Goal: Transaction & Acquisition: Purchase product/service

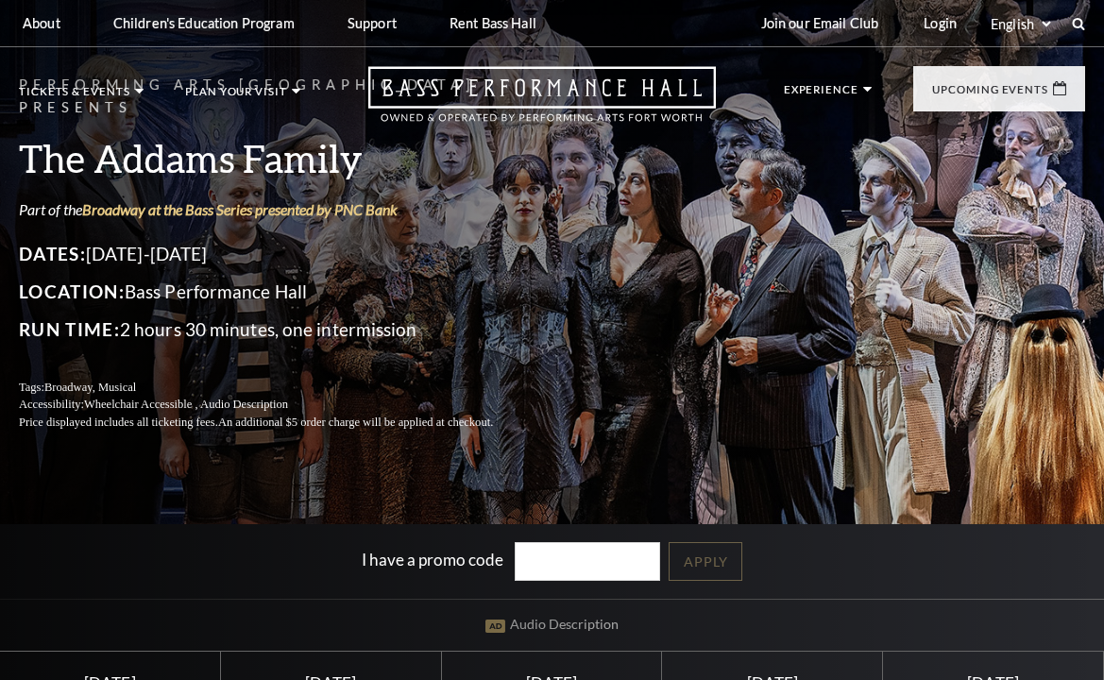
scroll to position [378, 0]
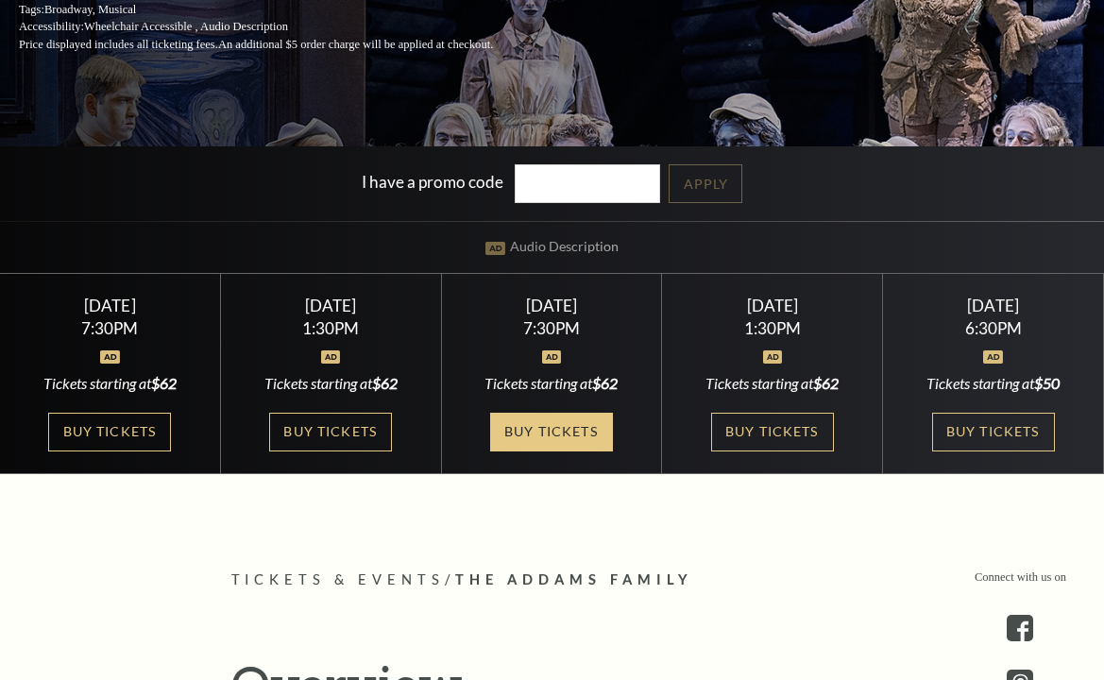
click at [567, 429] on link "Buy Tickets" at bounding box center [551, 432] width 123 height 39
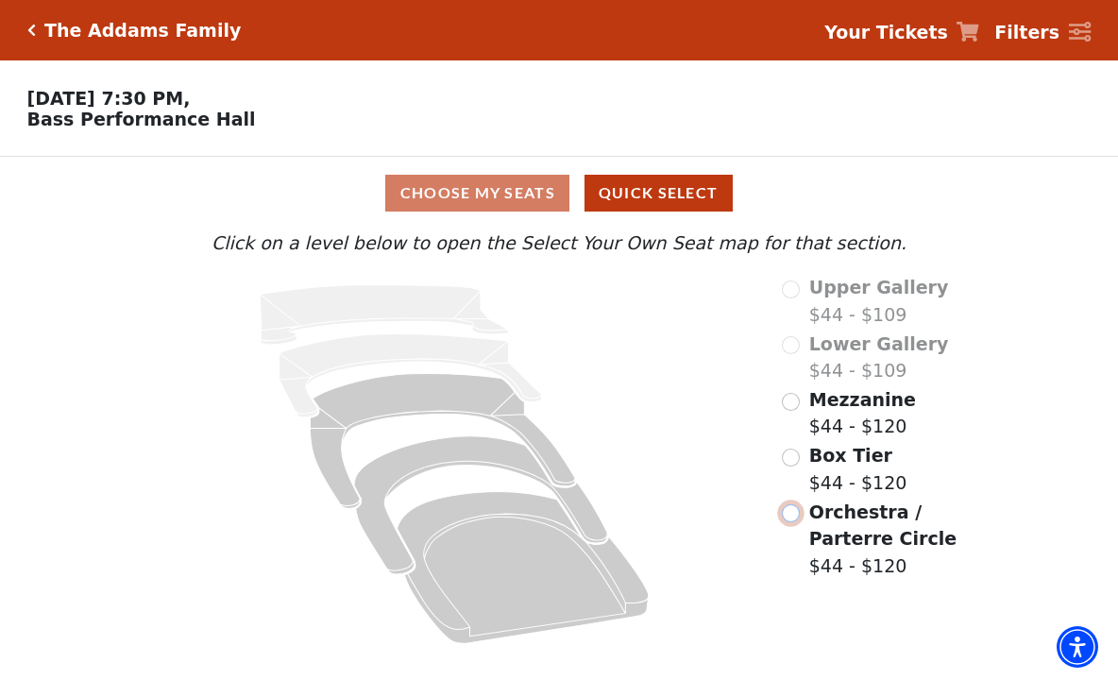
click at [792, 522] on input "Orchestra / Parterre Circle$44 - $120\a" at bounding box center [791, 513] width 18 height 18
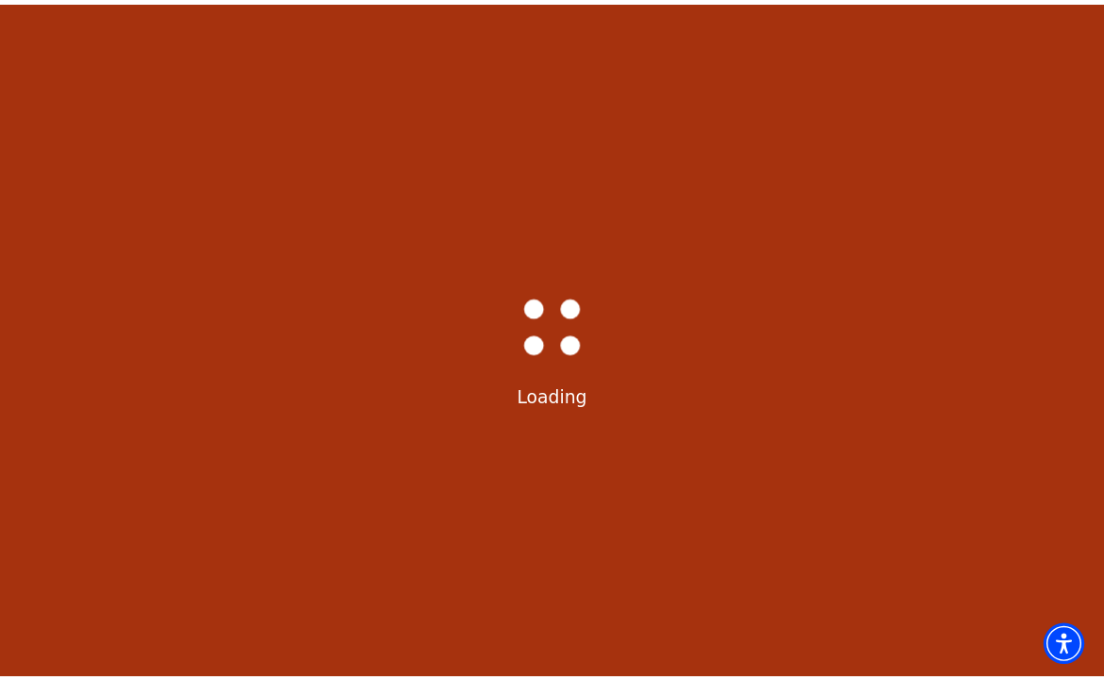
scroll to position [88, 0]
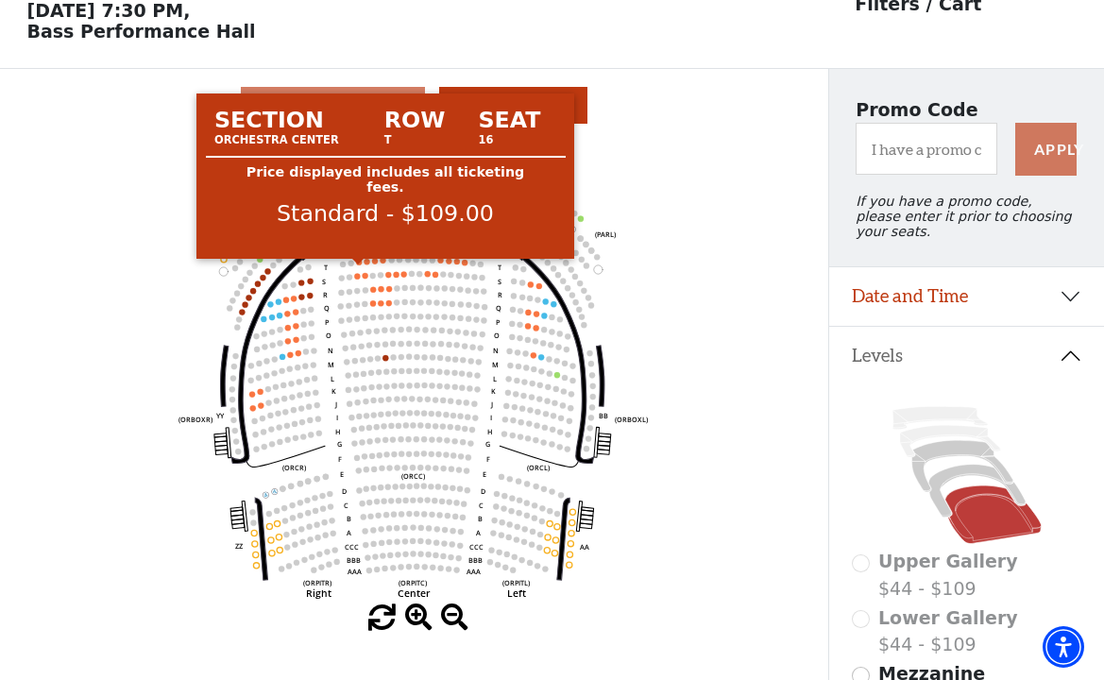
click at [357, 264] on circle at bounding box center [359, 262] width 6 height 6
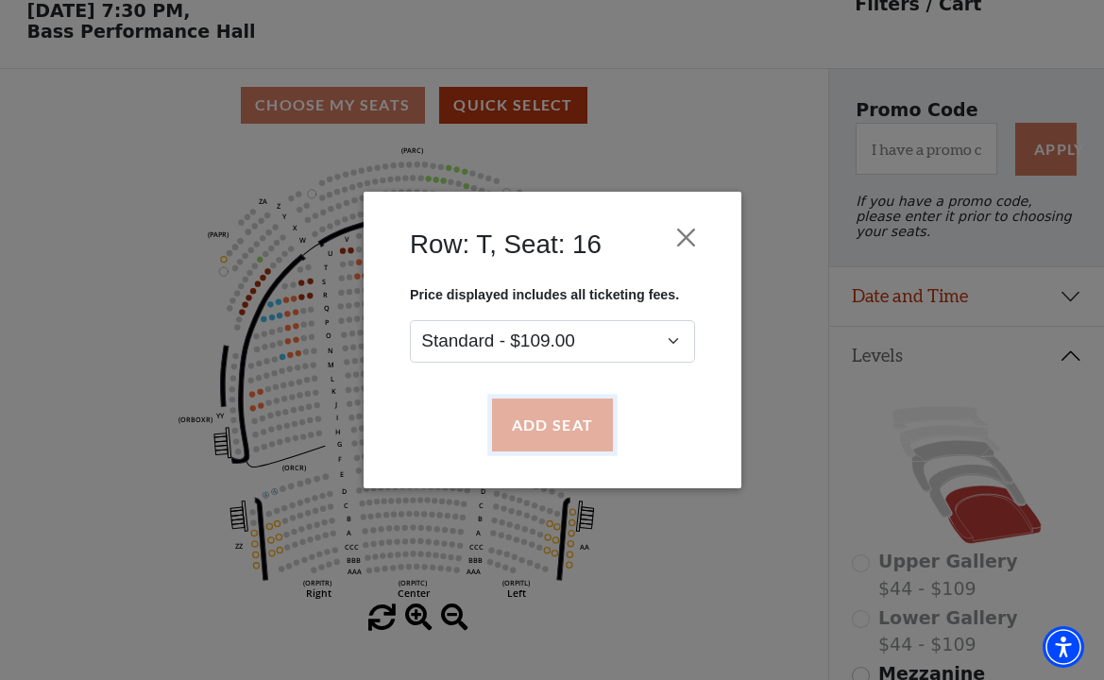
click at [554, 429] on button "Add Seat" at bounding box center [551, 425] width 121 height 53
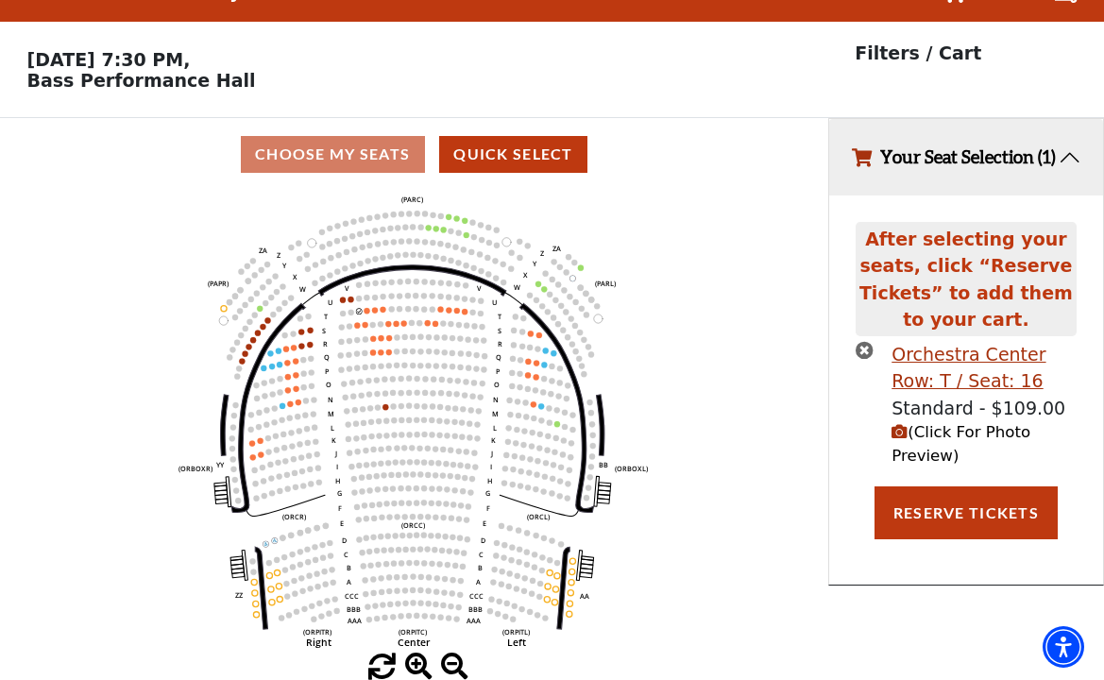
scroll to position [0, 0]
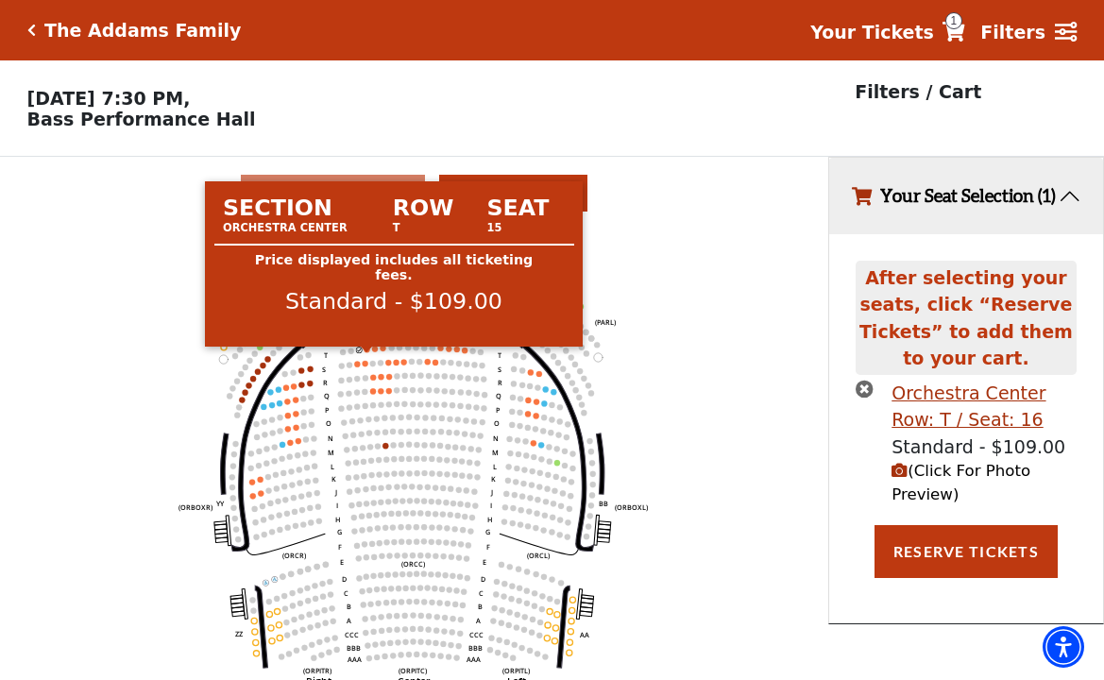
click at [366, 352] on circle at bounding box center [367, 350] width 6 height 6
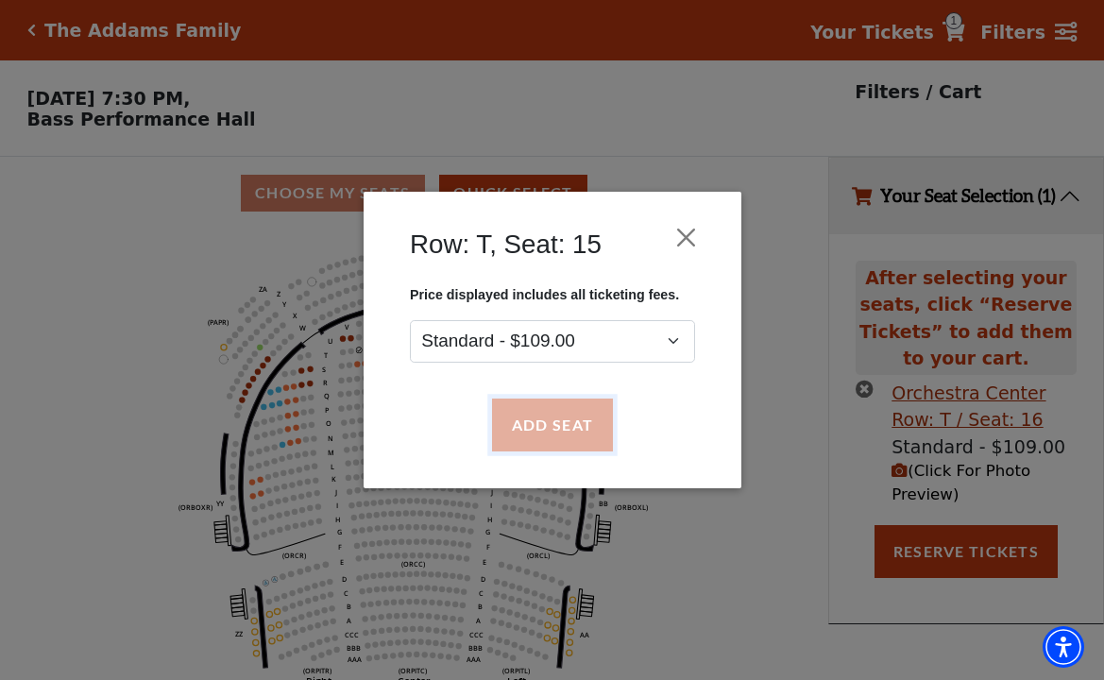
click at [520, 421] on button "Add Seat" at bounding box center [551, 425] width 121 height 53
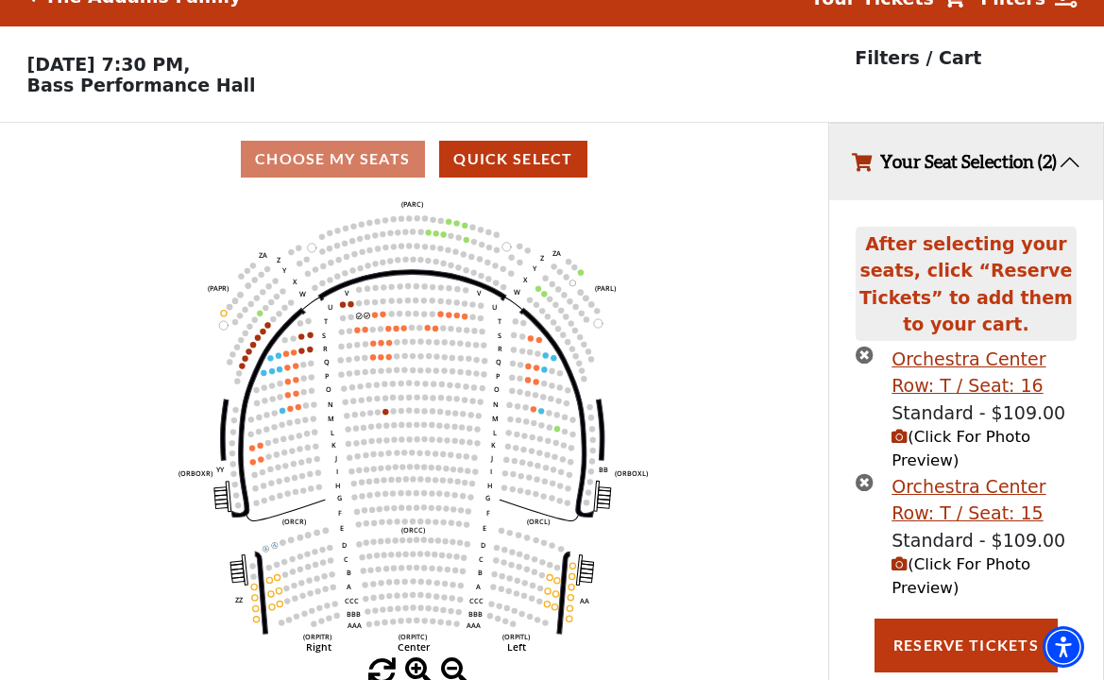
scroll to position [79, 0]
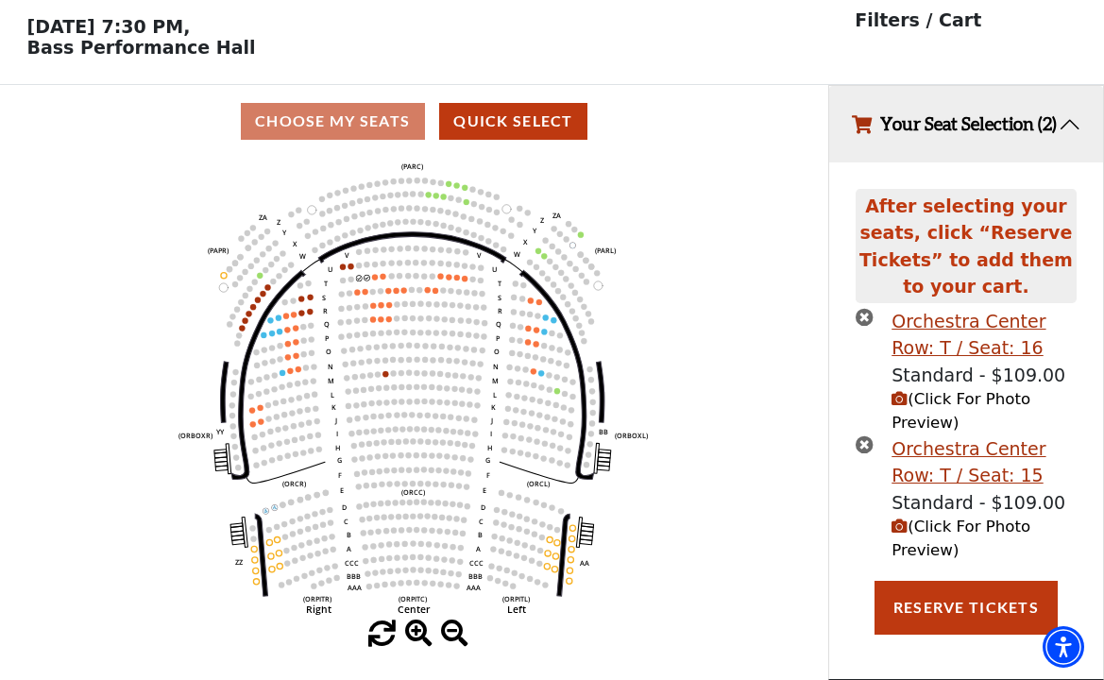
click at [952, 647] on div "After selecting your seats, click “Reserve Tickets” to add them to your cart. O…" at bounding box center [966, 420] width 274 height 517
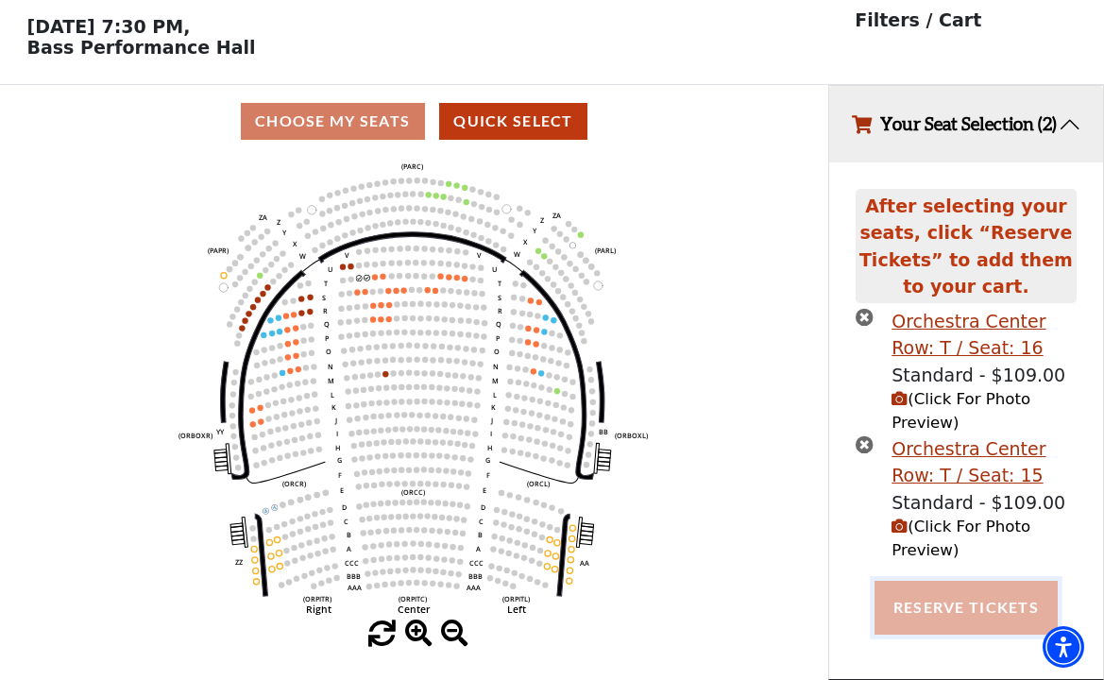
click at [954, 601] on button "Reserve Tickets" at bounding box center [966, 607] width 183 height 53
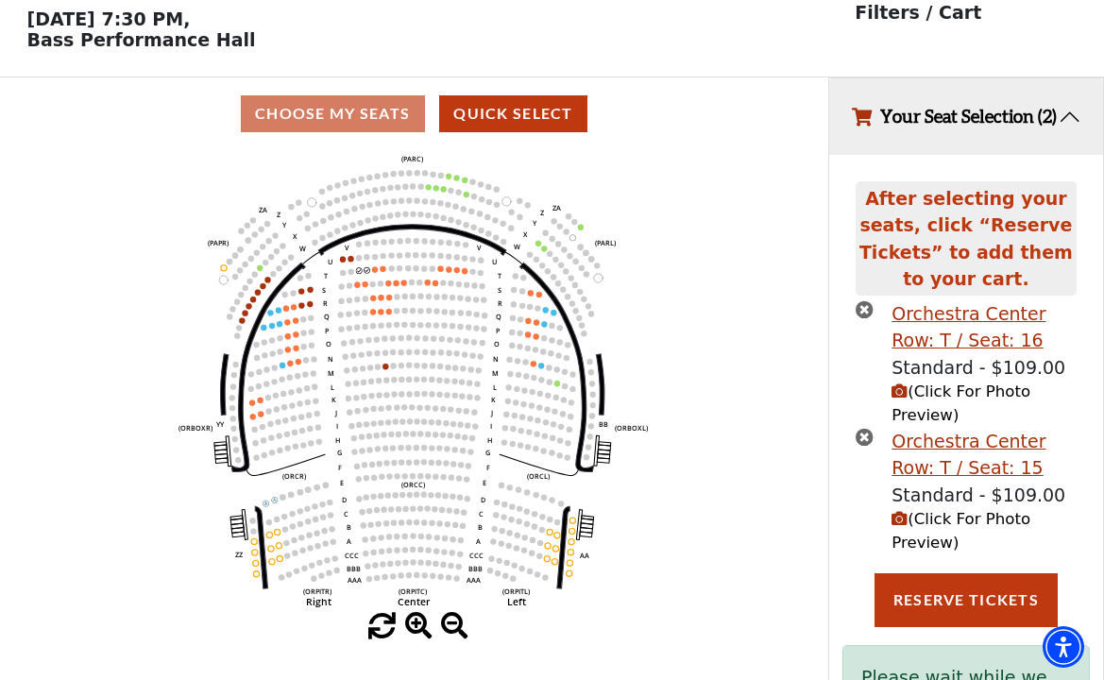
scroll to position [189, 0]
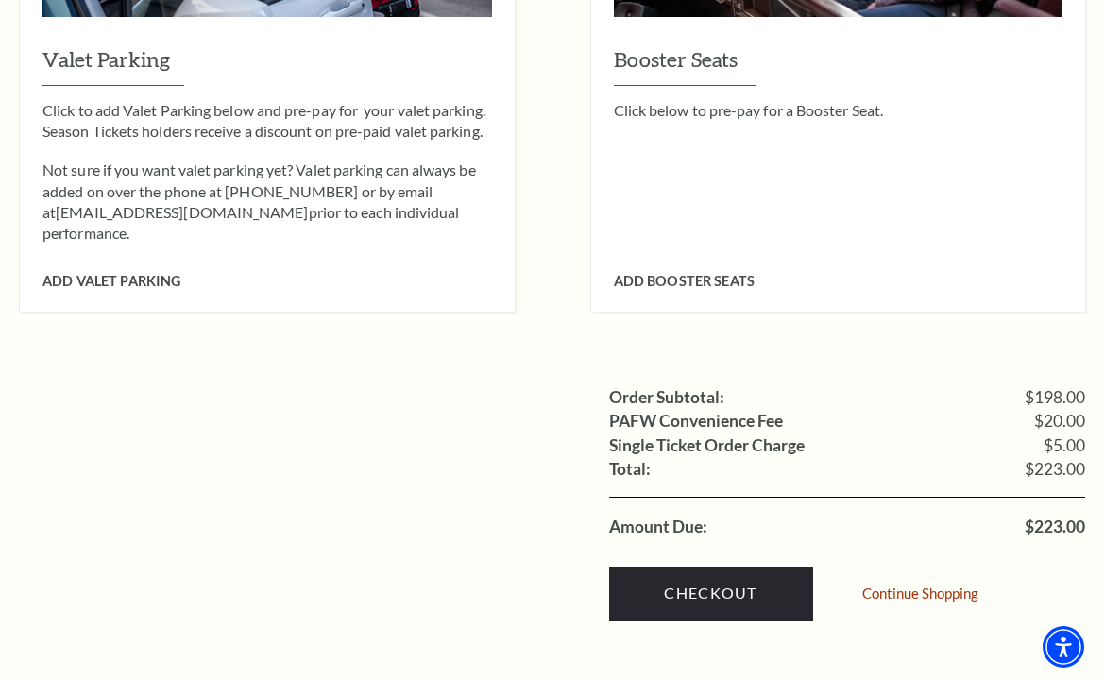
scroll to position [1700, 0]
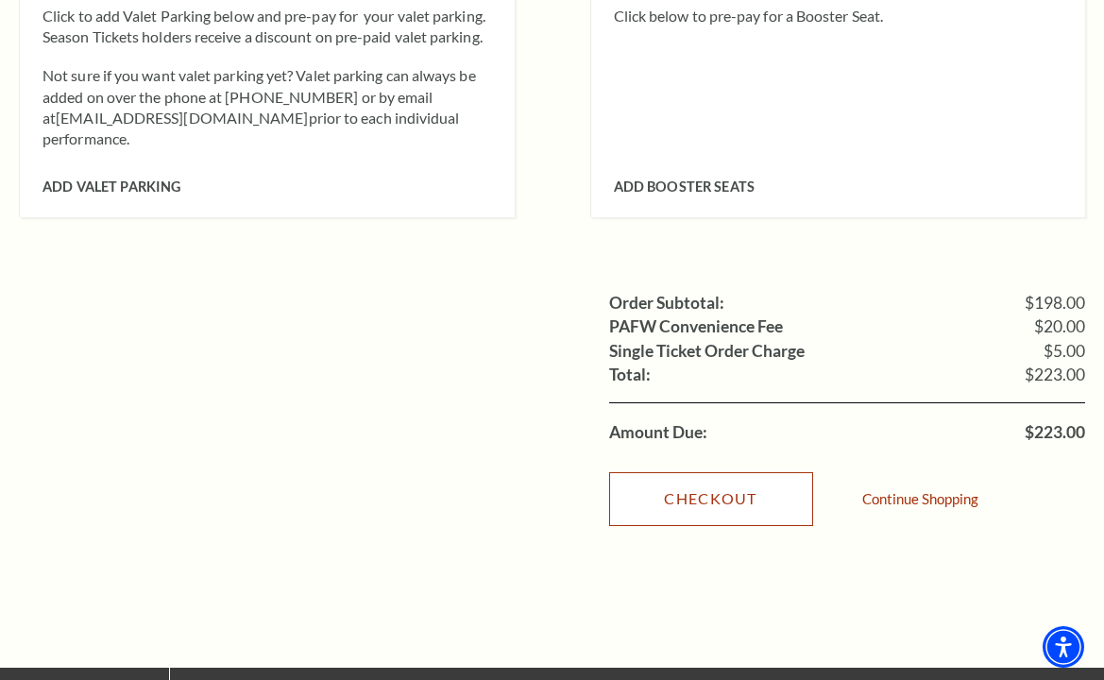
click at [654, 472] on link "Checkout" at bounding box center [711, 498] width 204 height 53
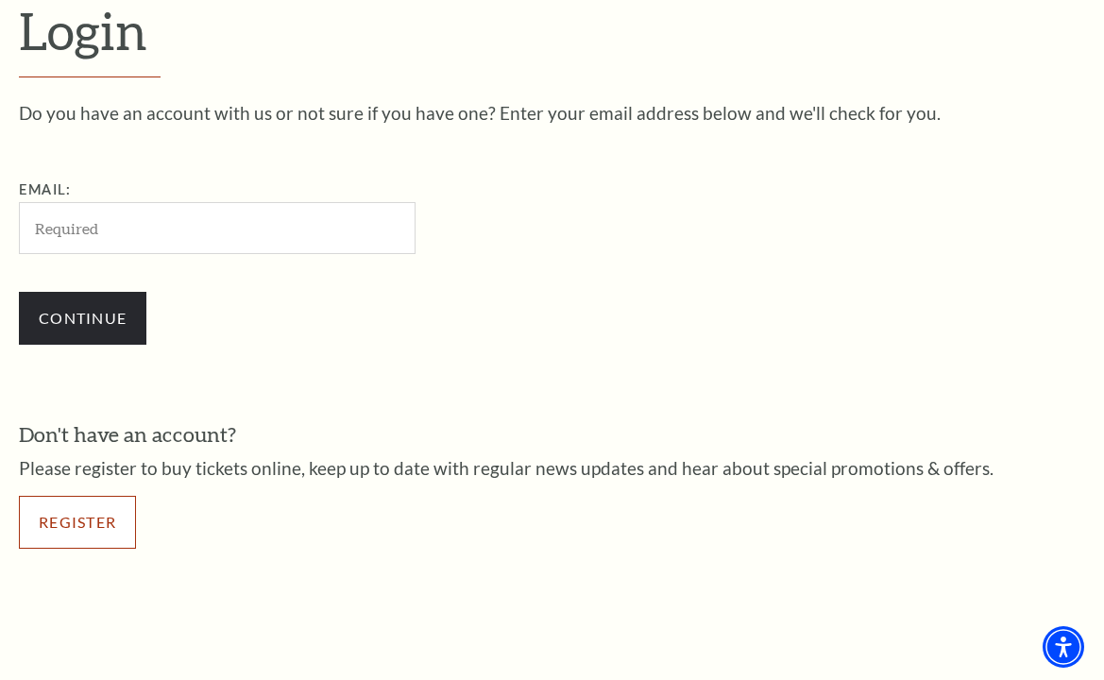
click at [105, 513] on link "Register" at bounding box center [77, 522] width 117 height 53
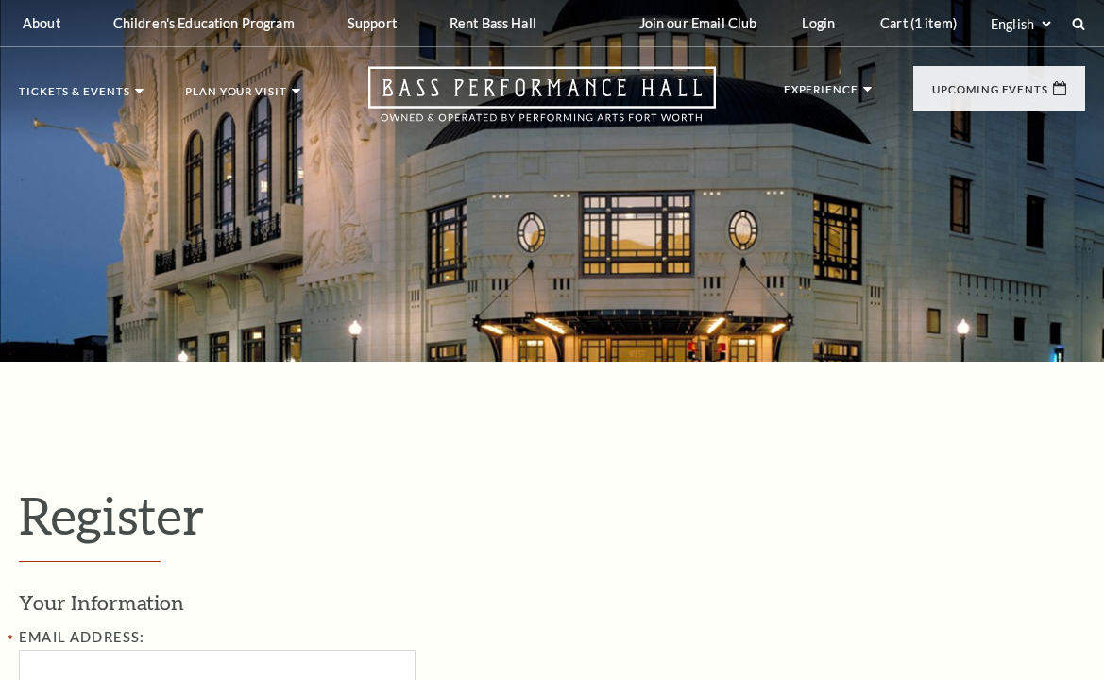
select select "1"
select select "[GEOGRAPHIC_DATA]"
click at [1014, 497] on h1 "Register" at bounding box center [552, 523] width 1066 height 77
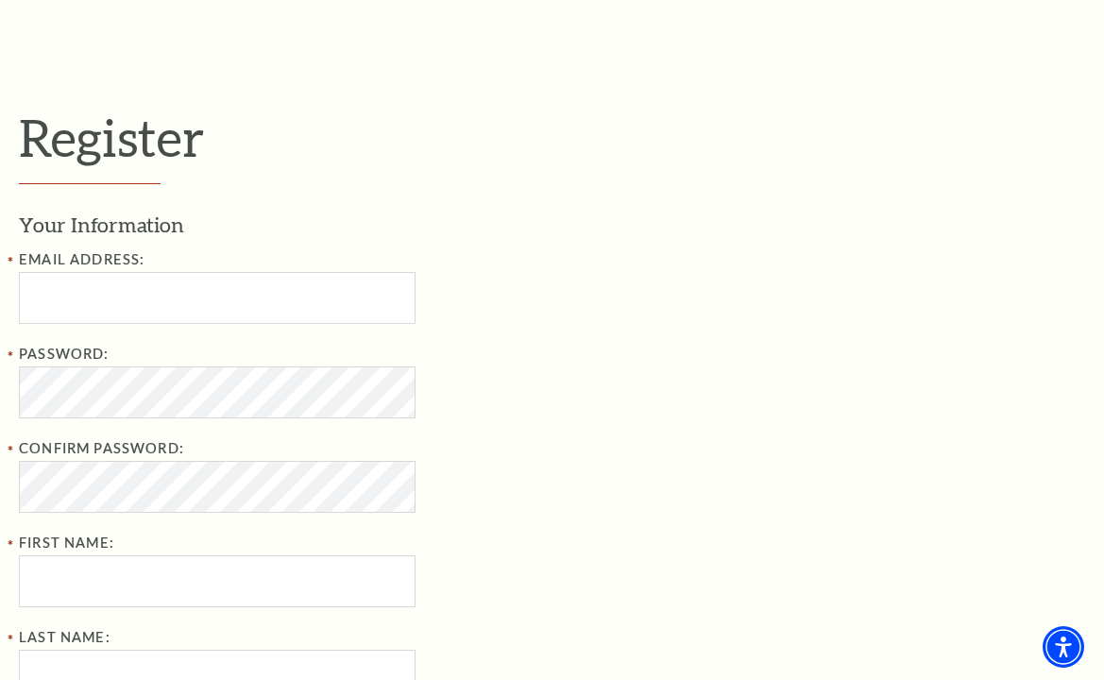
scroll to position [472, 0]
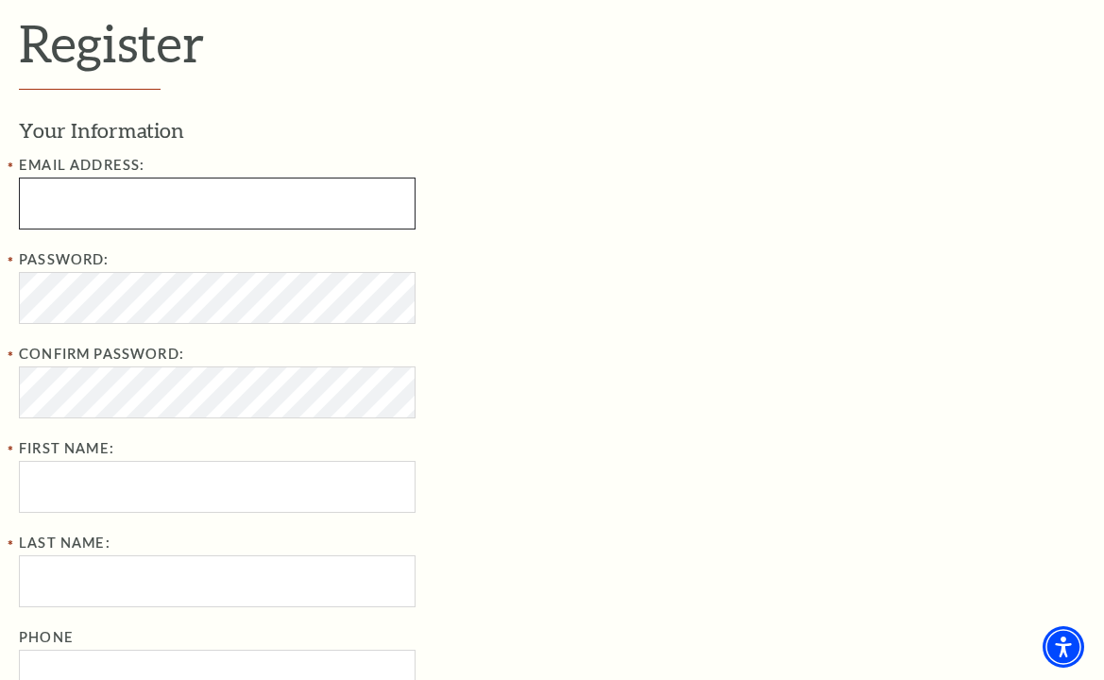
click at [30, 194] on input "Email Address:" at bounding box center [217, 204] width 397 height 52
paste input "Melrose2005Ben@mail.com"
type input "Melrose2005Ben@mail.com"
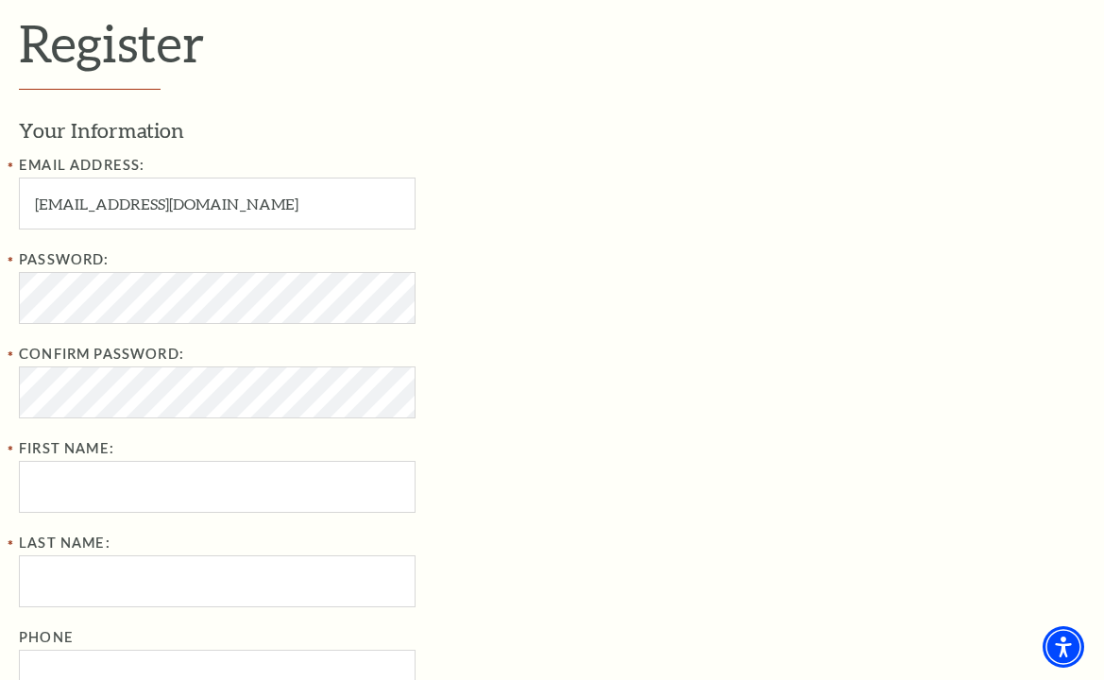
click at [1060, 357] on div "Your Information Email Address: Melrose2005Ben@mail.com Password: Confirm Passw…" at bounding box center [552, 409] width 1066 height 586
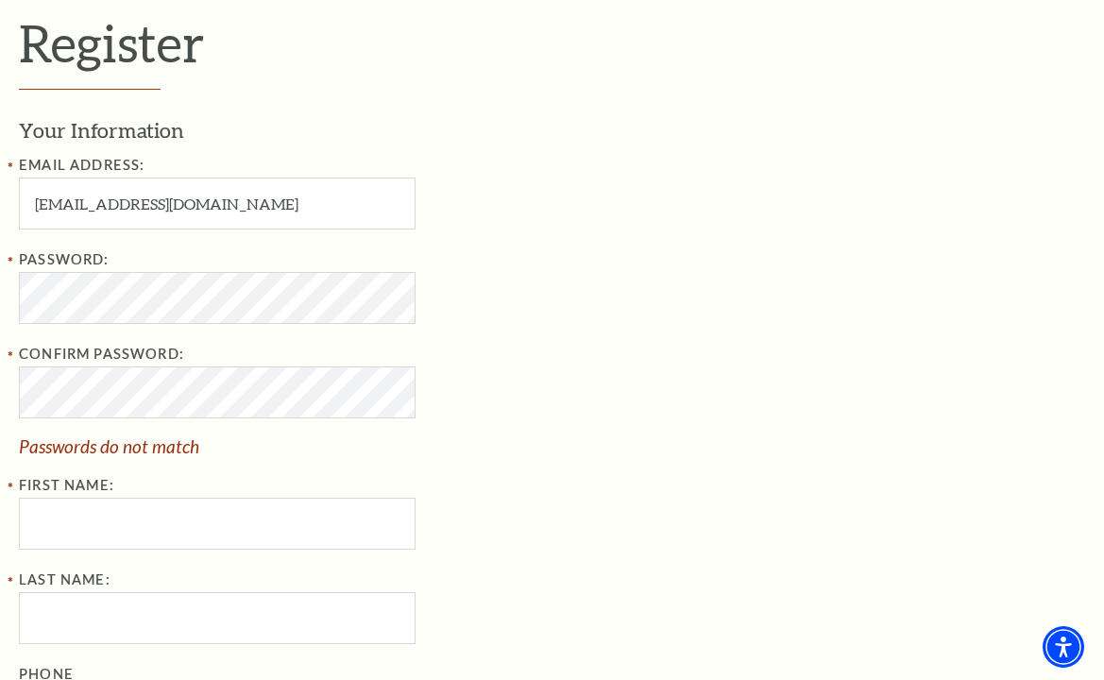
click at [946, 346] on div "Your Information Email Address: Melrose2005Ben@mail.com Password: Confirm Passw…" at bounding box center [552, 427] width 1066 height 622
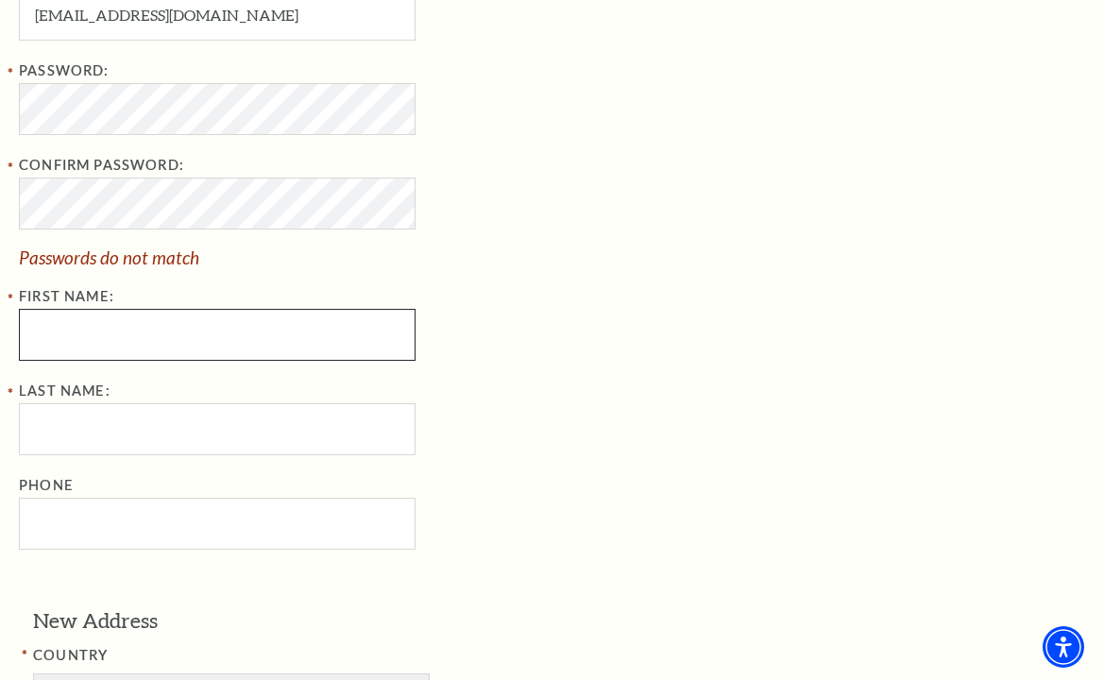
click at [77, 349] on input "First Name:" at bounding box center [217, 335] width 397 height 52
paste input "Melrose Ben"
click at [84, 343] on input "Melrose Ben" at bounding box center [217, 335] width 397 height 52
type input "Ben"
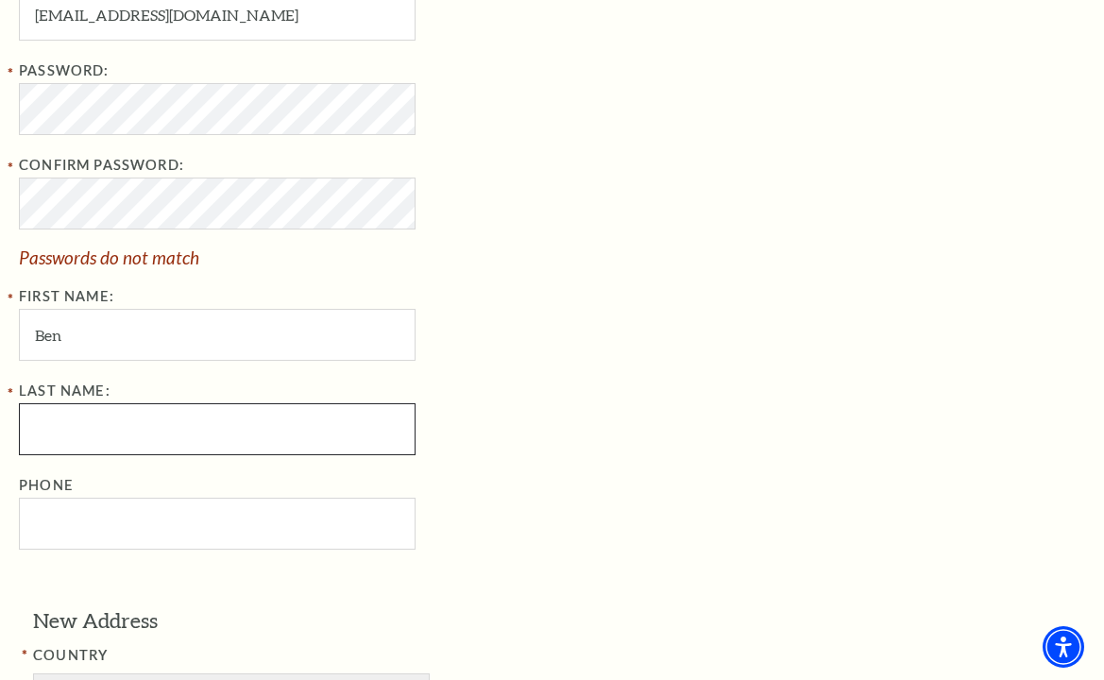
click at [61, 437] on input "Last Name:" at bounding box center [217, 429] width 397 height 52
paste input "Melrose"
type input "Melrose"
click at [928, 422] on div "Your Information Email Address: Melrose2005Ben@mail.com Password: Confirm Passw…" at bounding box center [552, 238] width 1066 height 622
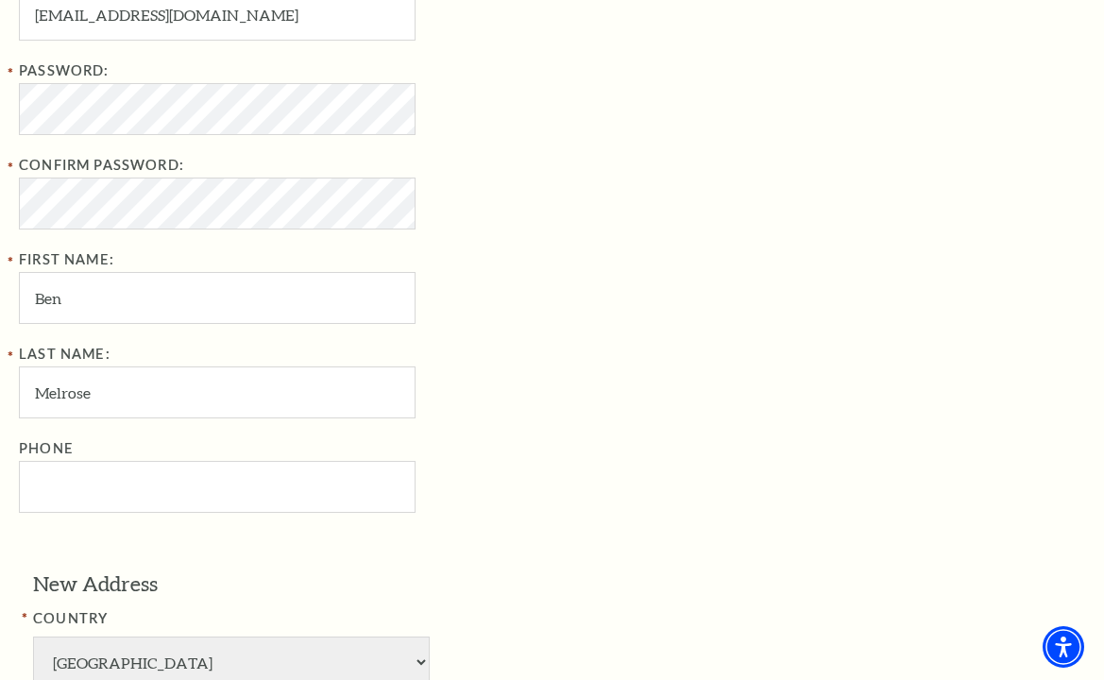
click at [664, 299] on div "Your Information Email Address: Melrose2005Ben@mail.com Password: Confirm Passw…" at bounding box center [552, 220] width 1066 height 586
click at [946, 470] on div "Your Information Email Address: Melrose2005Ben@mail.com Password: Confirm Passw…" at bounding box center [552, 220] width 1066 height 586
click at [86, 486] on input "Phone" at bounding box center [217, 487] width 397 height 52
paste input "682-591-6524"
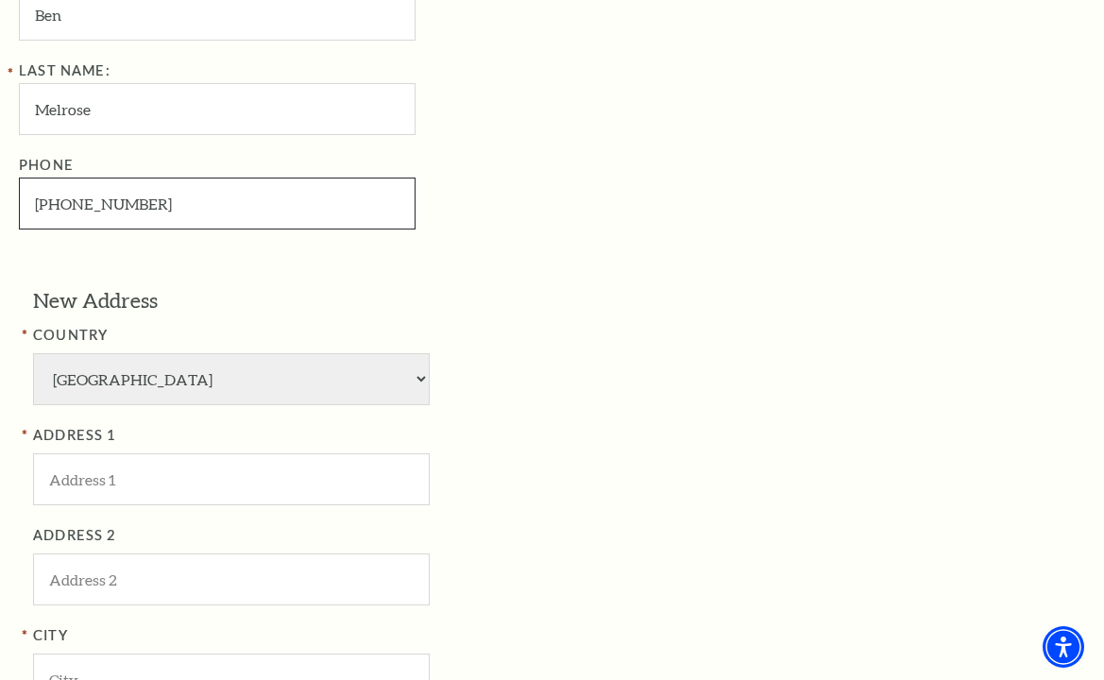
type input "682-591-6524"
click at [953, 444] on div "New Address COUNTRY Afghanistan Albania Algeria Andorra Angola Antigua and Barb…" at bounding box center [552, 605] width 1066 height 639
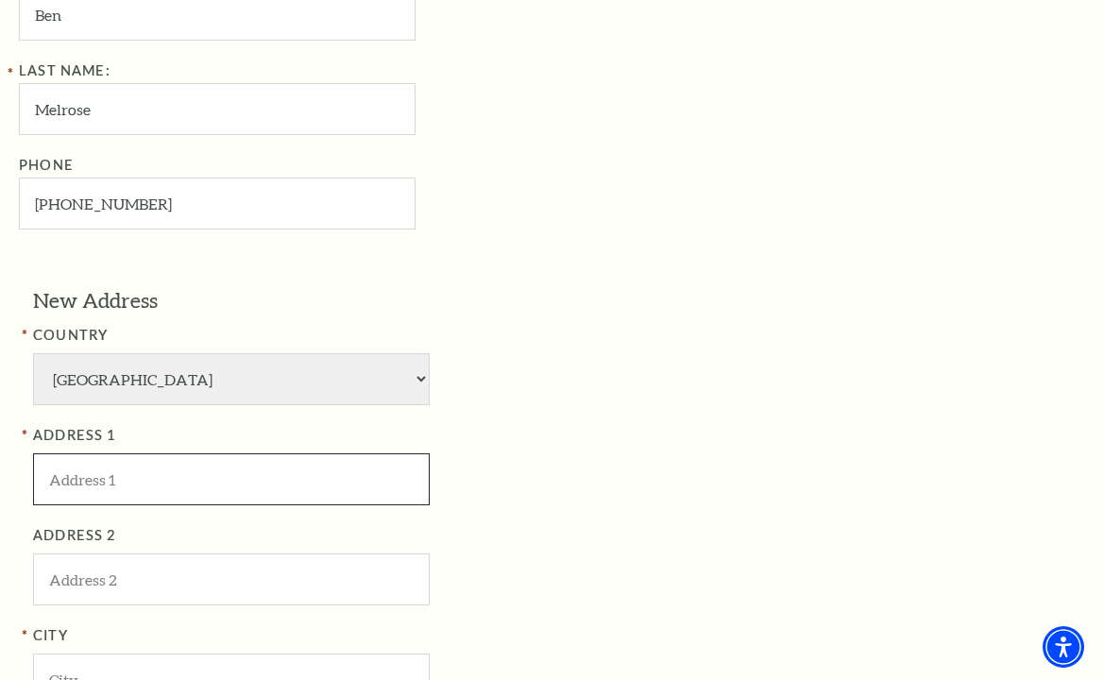
click at [76, 472] on input "ADDRESS 1" at bounding box center [231, 479] width 397 height 52
paste input "6900 Longfield Dr, Fort Worth, TX 76108"
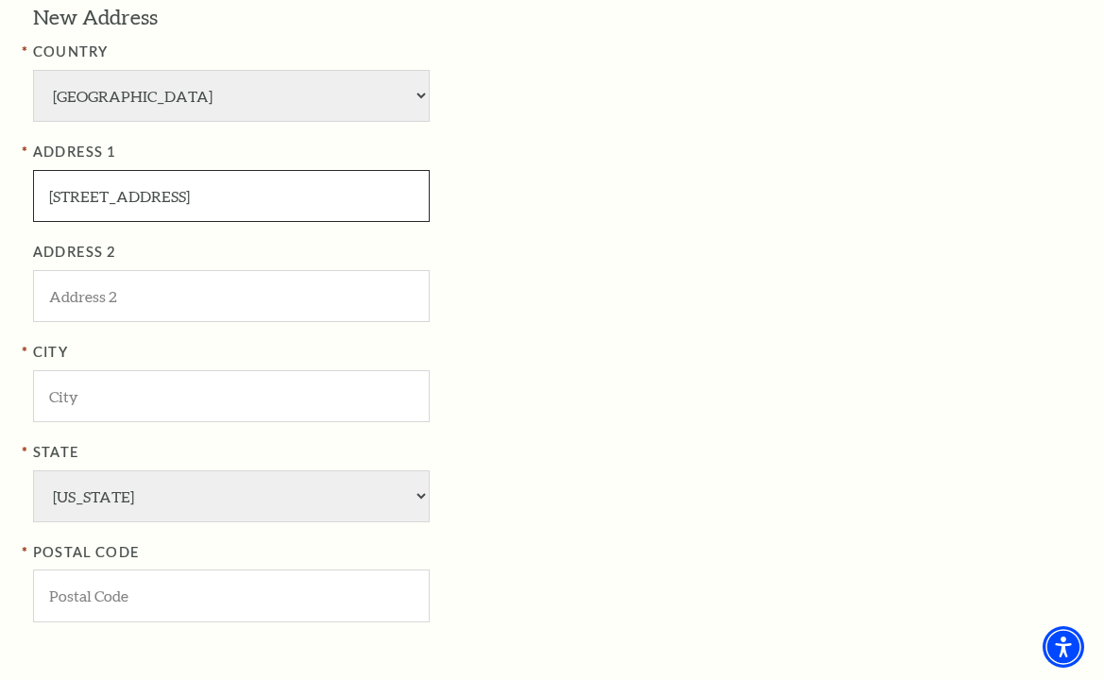
type input "6900 Longfield Dr, Fort Worth, TX 76108"
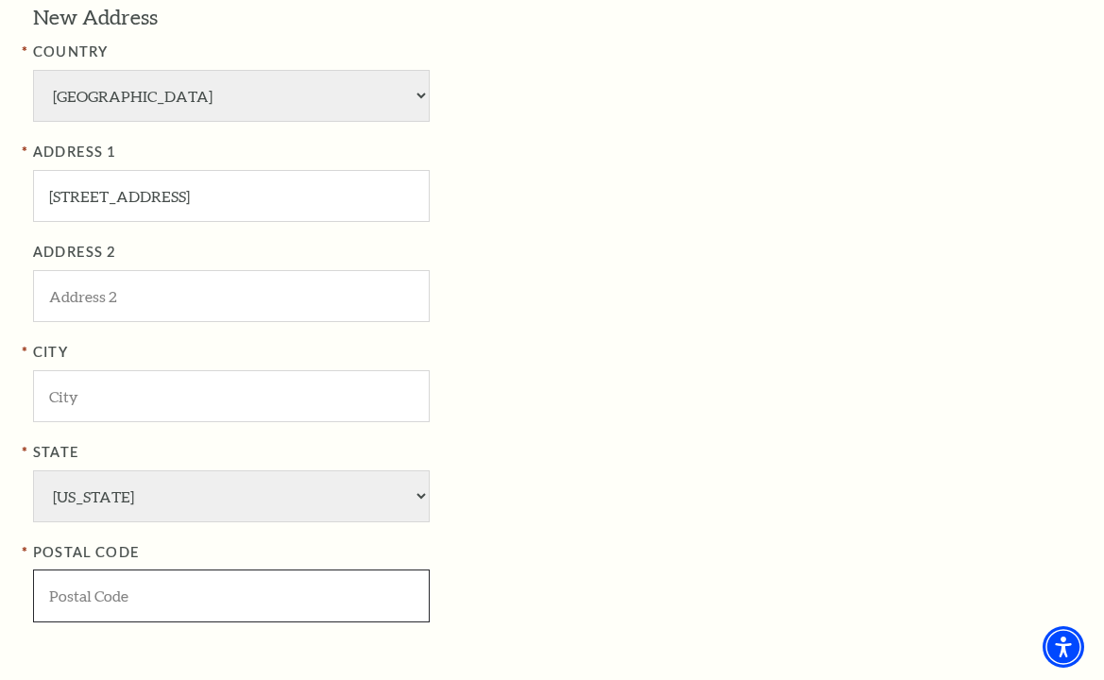
click at [64, 592] on input "POSTAL CODE" at bounding box center [231, 596] width 397 height 52
type input "78228"
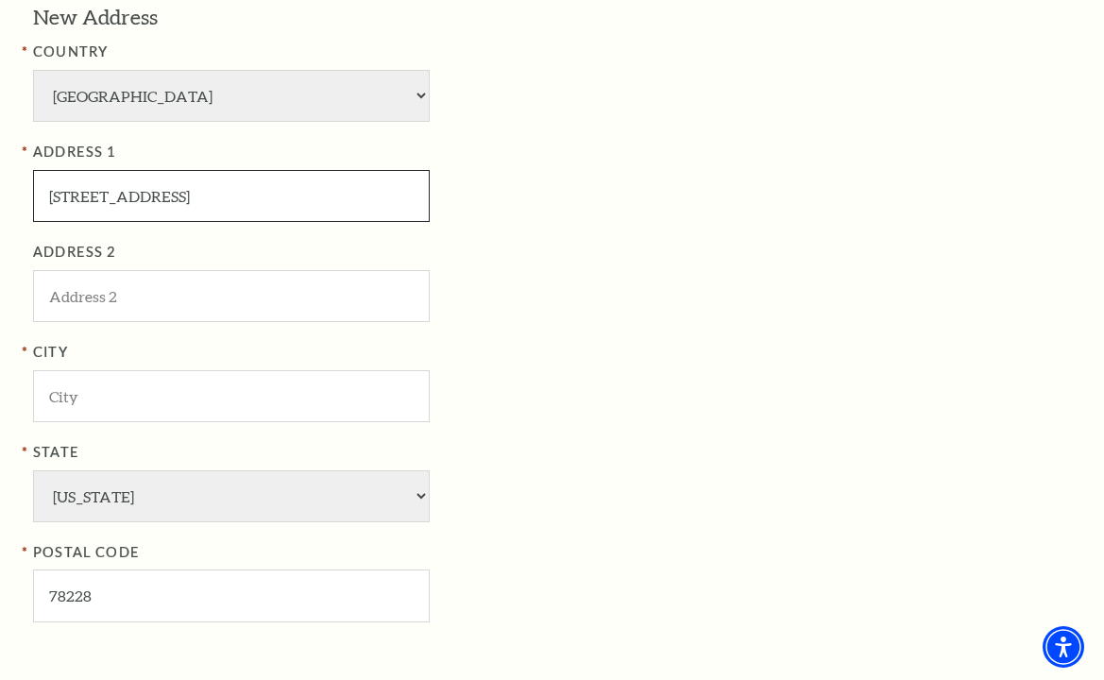
drag, startPoint x: 188, startPoint y: 201, endPoint x: 258, endPoint y: 201, distance: 69.9
click at [258, 201] on input "6900 Longfield Dr, Fort Worth, TX 76108" at bounding box center [231, 196] width 397 height 52
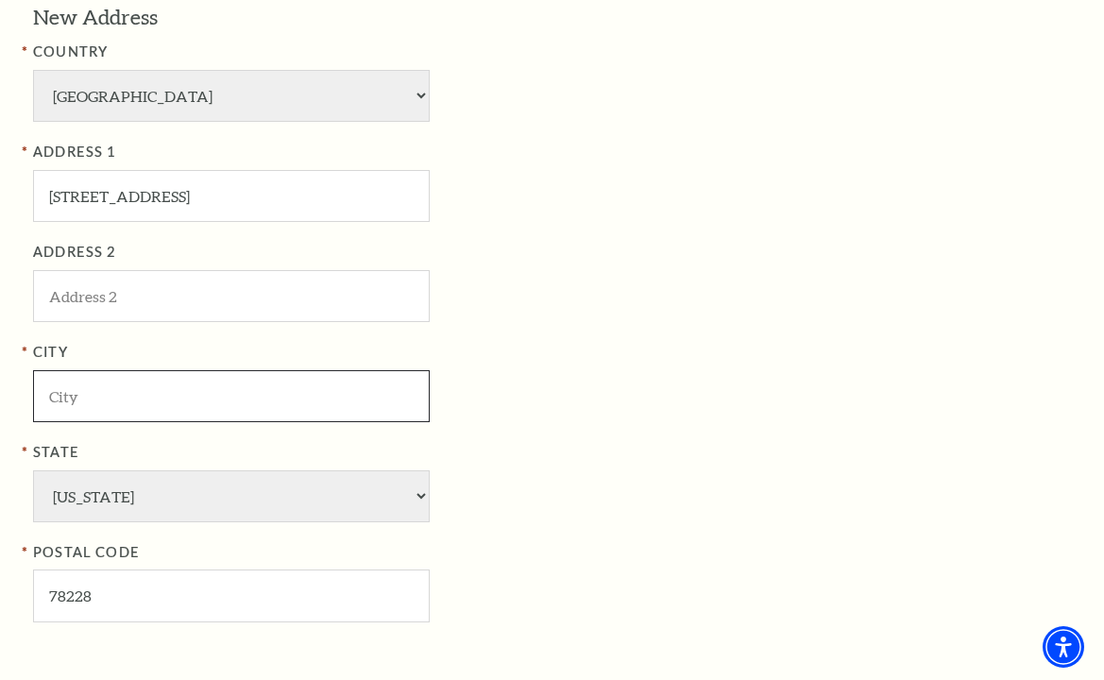
click at [77, 398] on input "City" at bounding box center [231, 396] width 397 height 52
paste input "Fort Worth"
type input "Fort Worth"
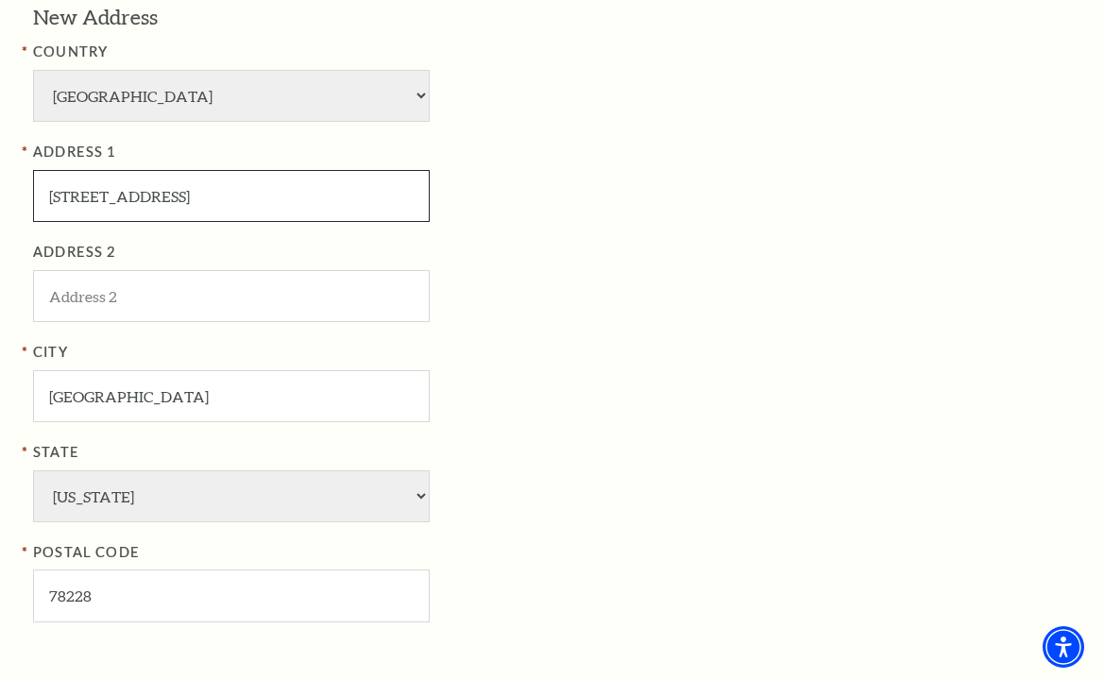
drag, startPoint x: 173, startPoint y: 196, endPoint x: 1075, endPoint y: 229, distance: 902.7
click at [1079, 213] on div "New Address COUNTRY Afghanistan Albania Algeria Andorra Angola Antigua and Barb…" at bounding box center [552, 322] width 1066 height 639
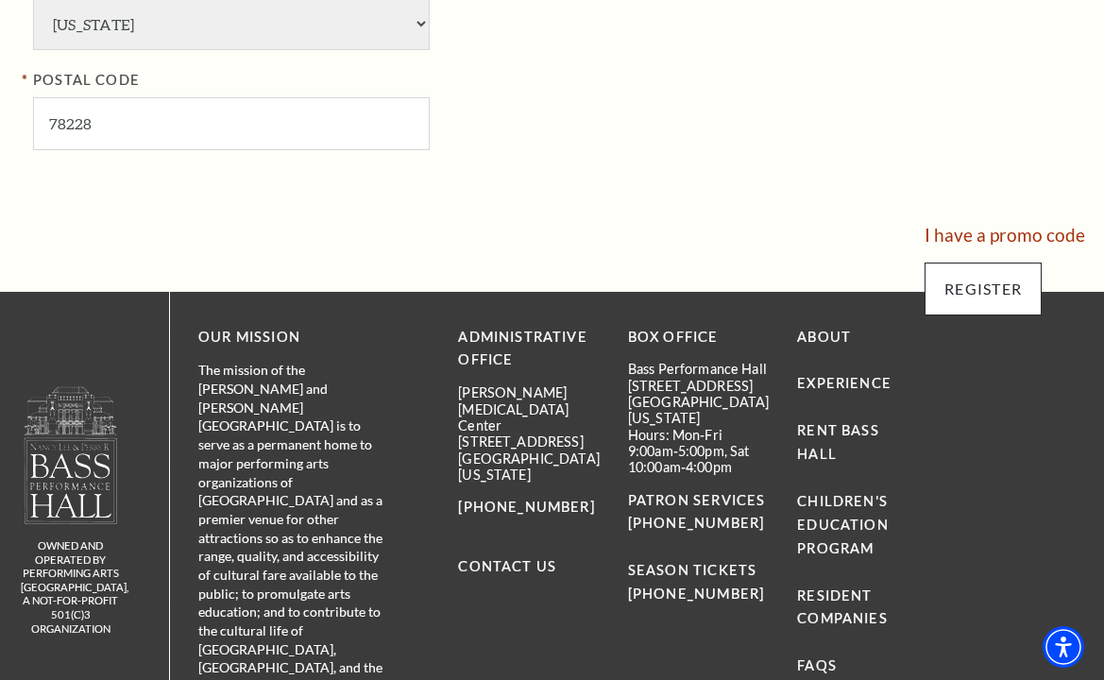
type input "6900 Longfield Dr"
click at [981, 292] on input "Register" at bounding box center [983, 289] width 117 height 53
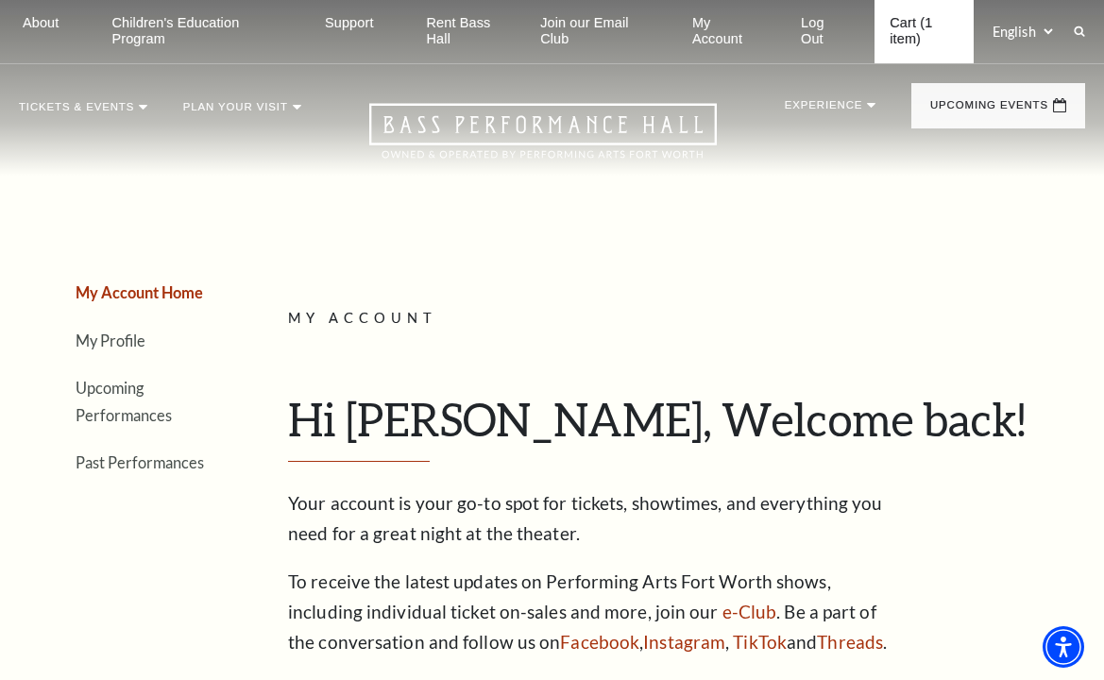
click at [908, 19] on link "Cart (1 item)" at bounding box center [924, 31] width 98 height 63
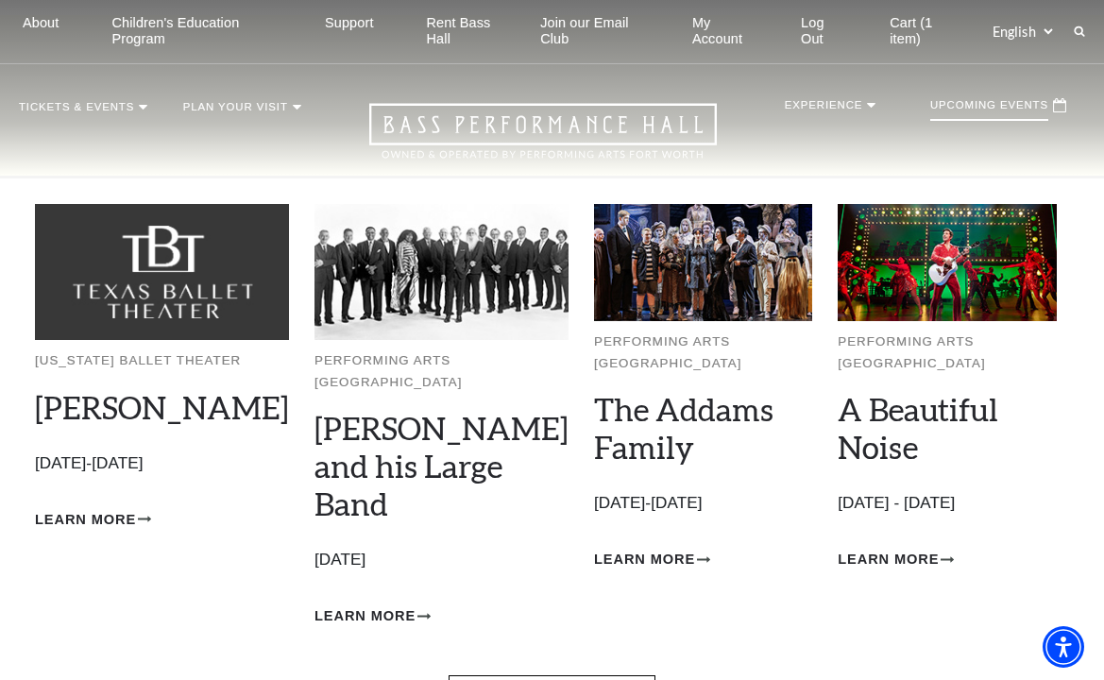
scroll to position [283, 0]
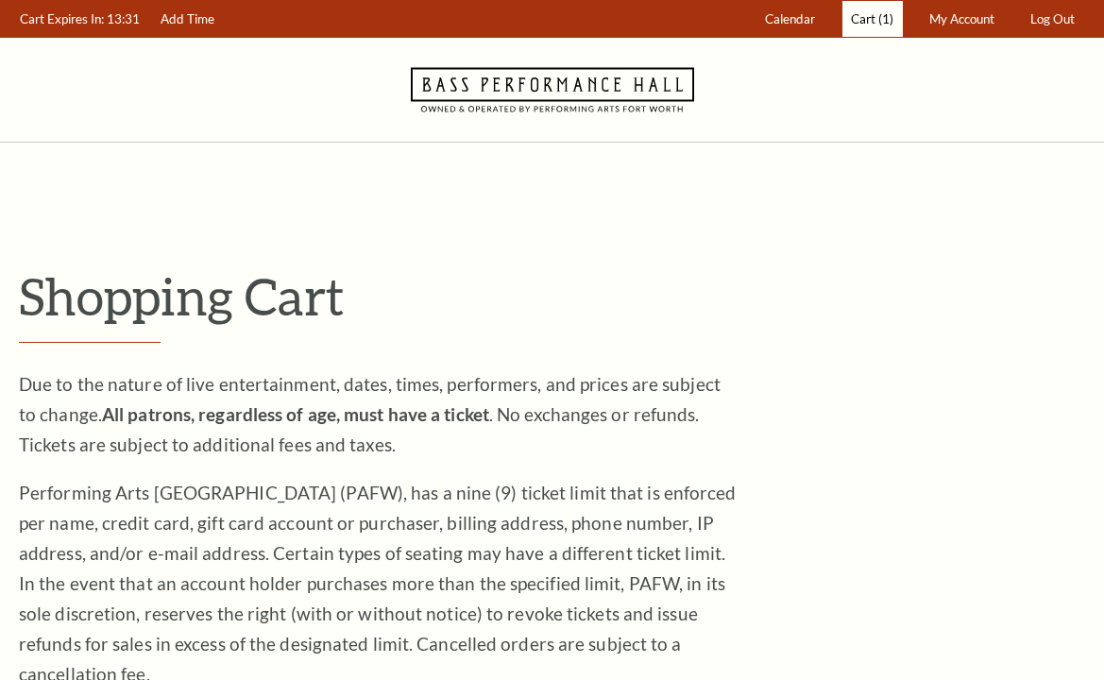
click at [900, 23] on link "Cart (1)" at bounding box center [873, 19] width 60 height 37
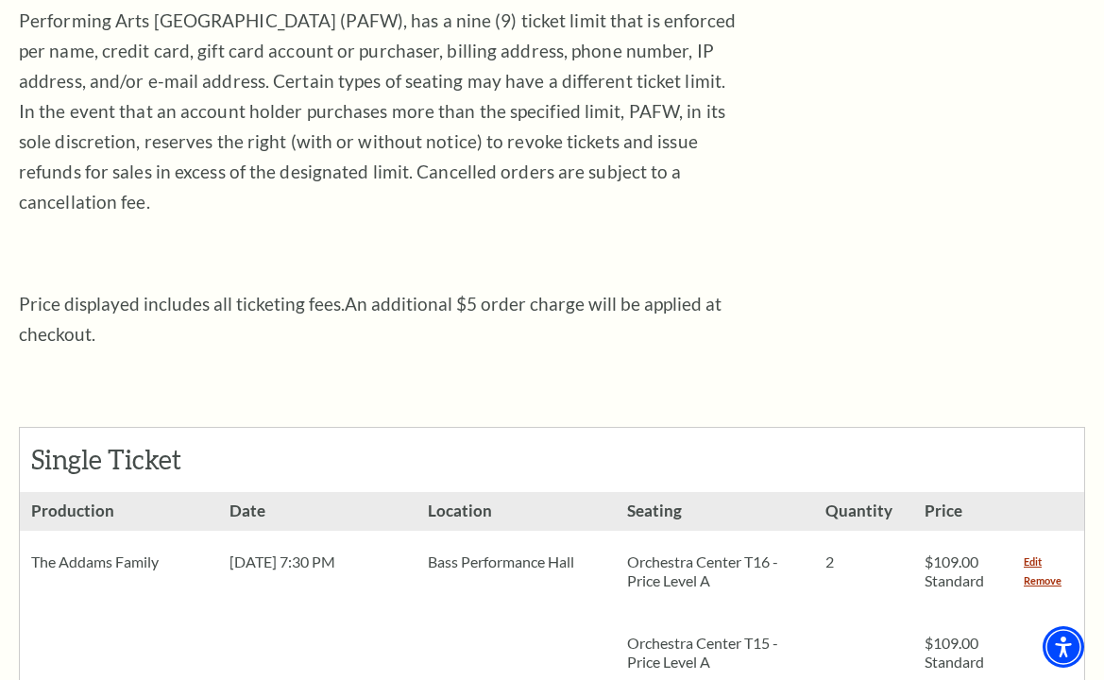
scroll to position [661, 0]
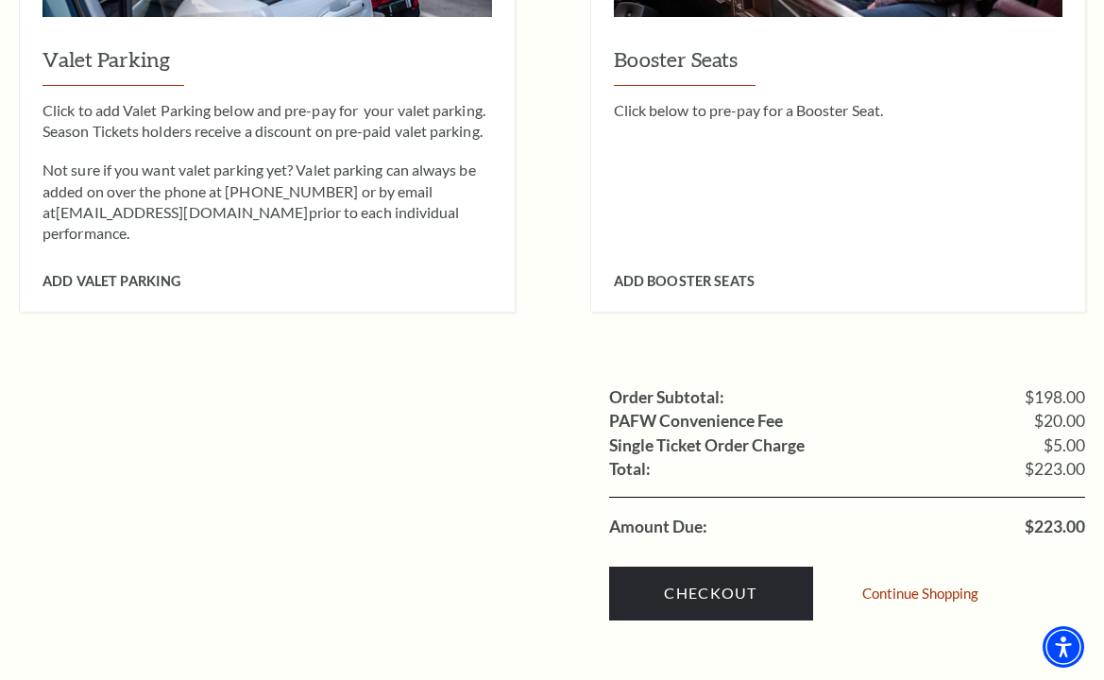
scroll to position [1795, 0]
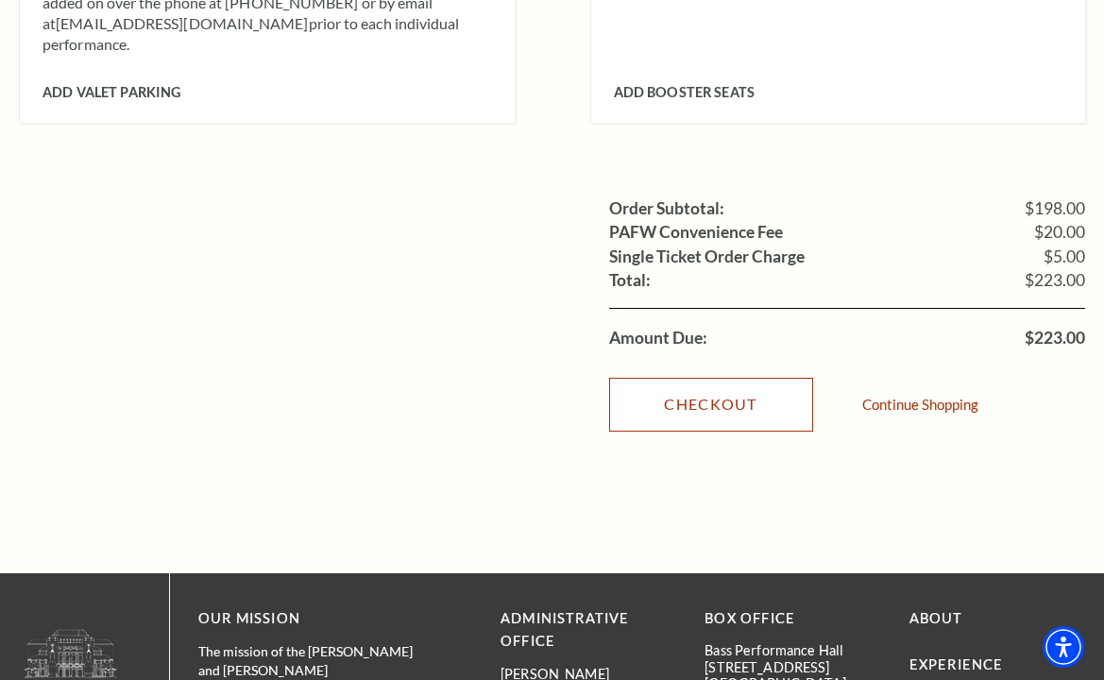
click at [675, 378] on link "Checkout" at bounding box center [711, 404] width 204 height 53
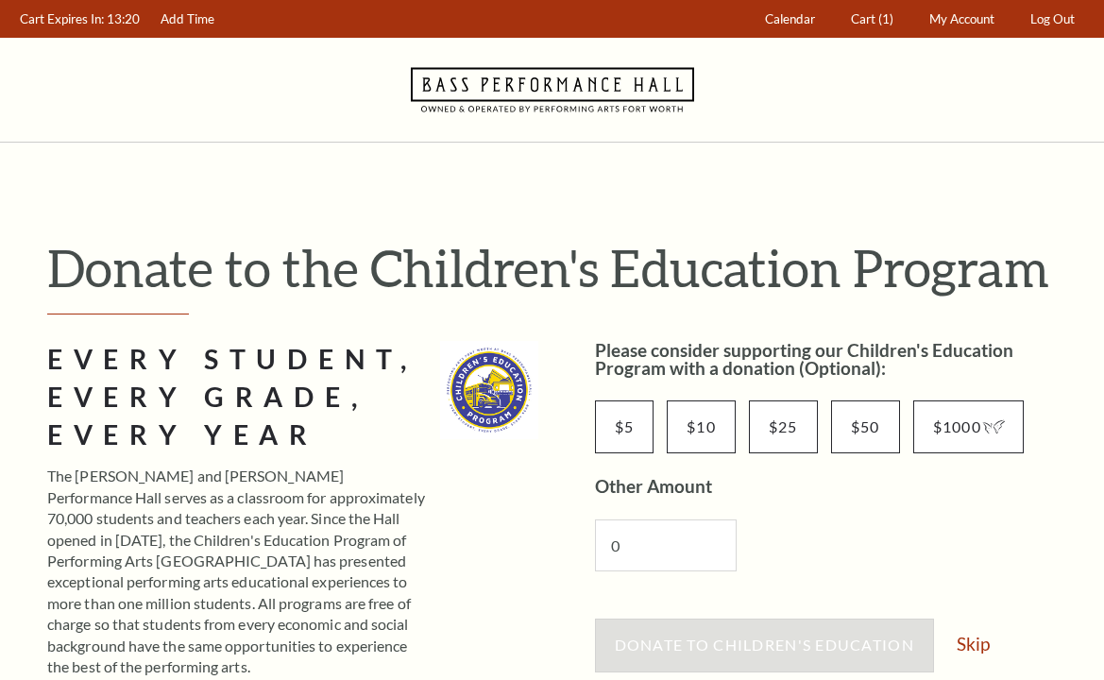
scroll to position [378, 0]
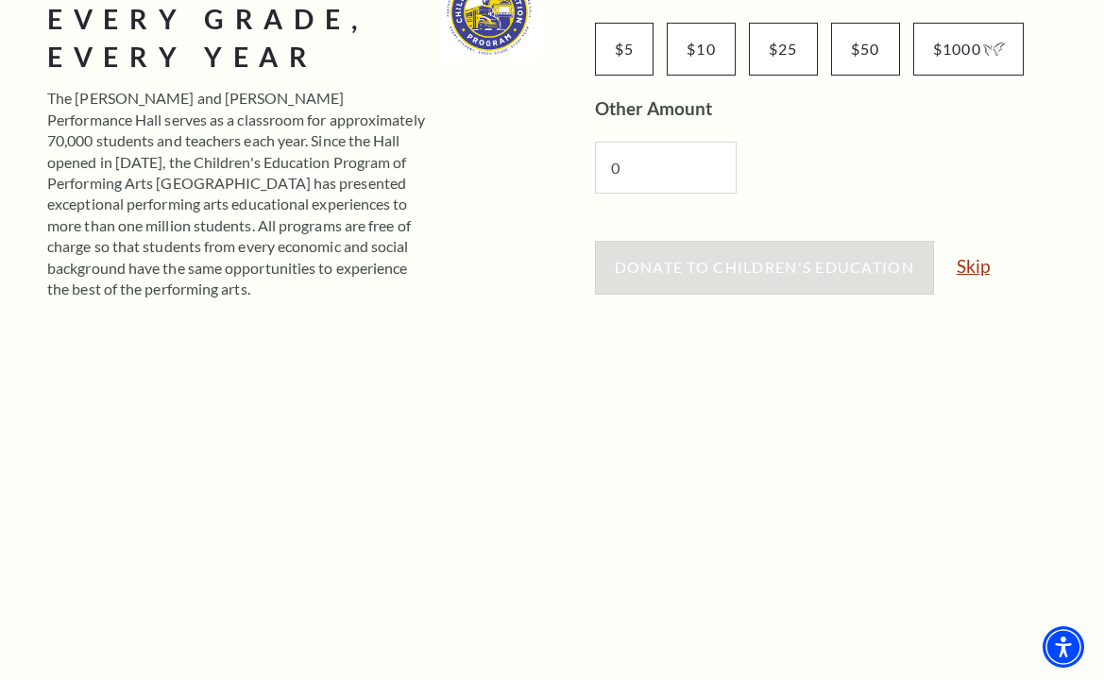
click at [970, 271] on link "Skip" at bounding box center [973, 266] width 33 height 18
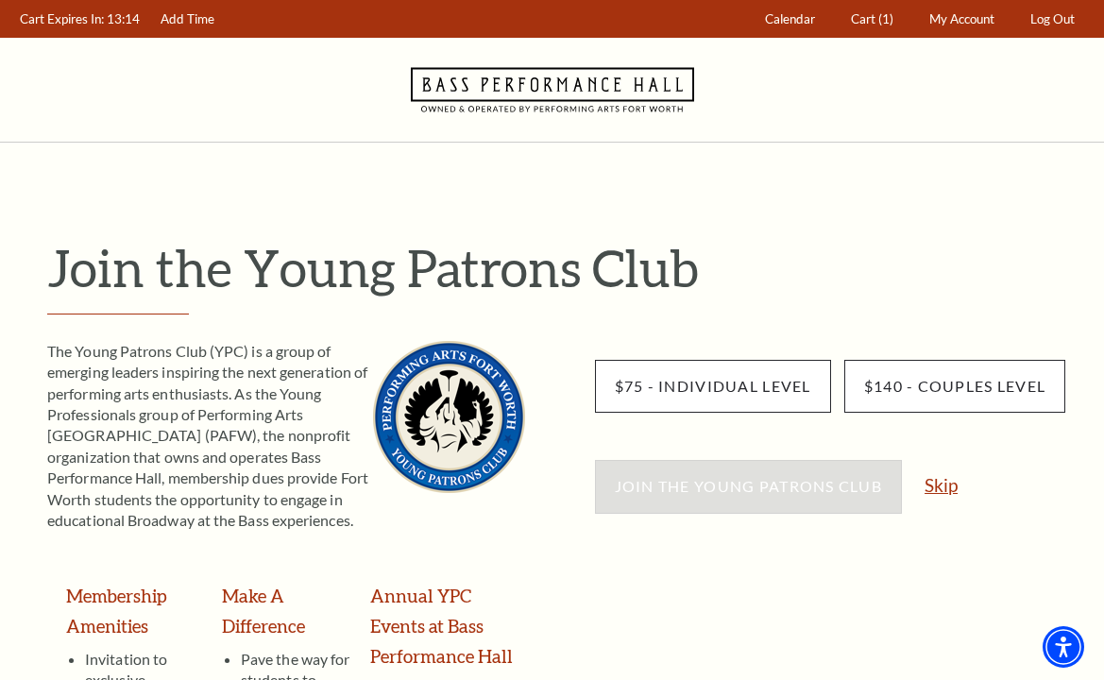
click at [945, 483] on link "Skip" at bounding box center [941, 485] width 33 height 18
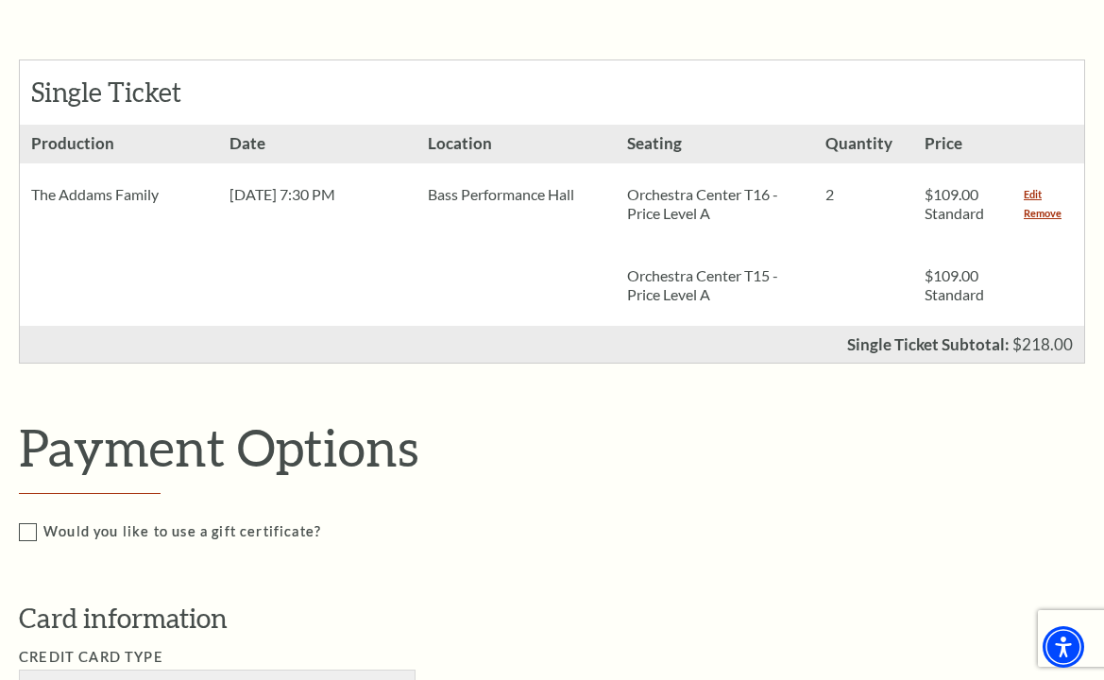
scroll to position [756, 0]
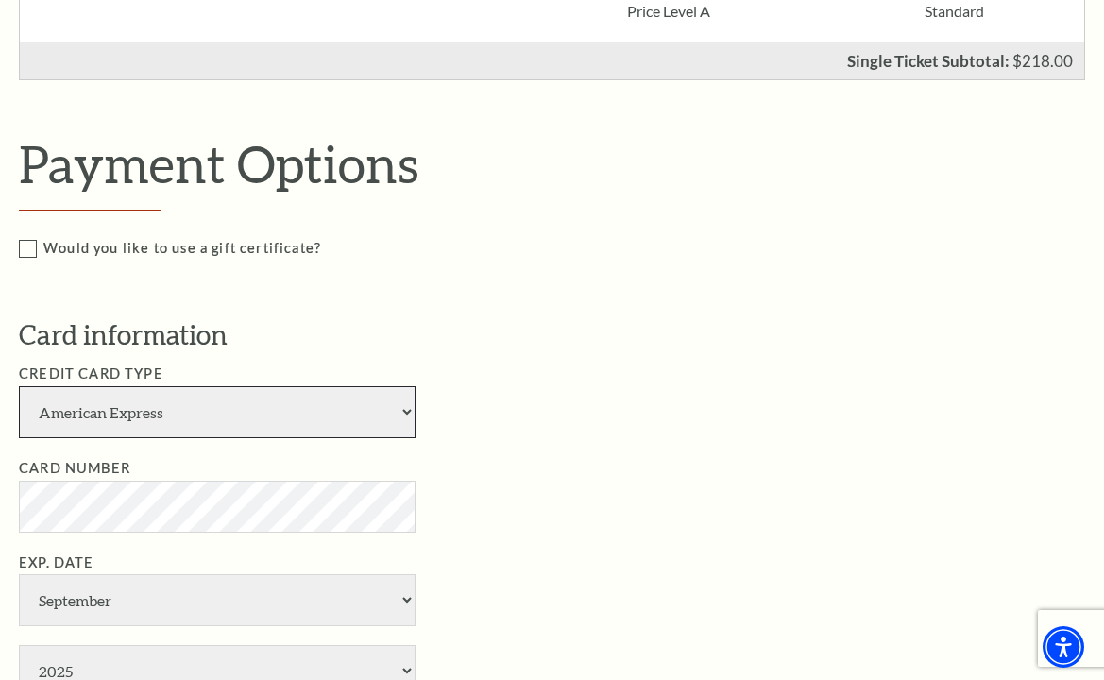
click at [94, 403] on select "American Express Visa Master Card Discover" at bounding box center [217, 412] width 397 height 52
select select "25"
click at [19, 386] on select "American Express Visa Master Card Discover" at bounding box center [217, 412] width 397 height 52
click at [925, 380] on li "Credit Card Type American Express Visa Master Card Discover" at bounding box center [566, 401] width 1094 height 76
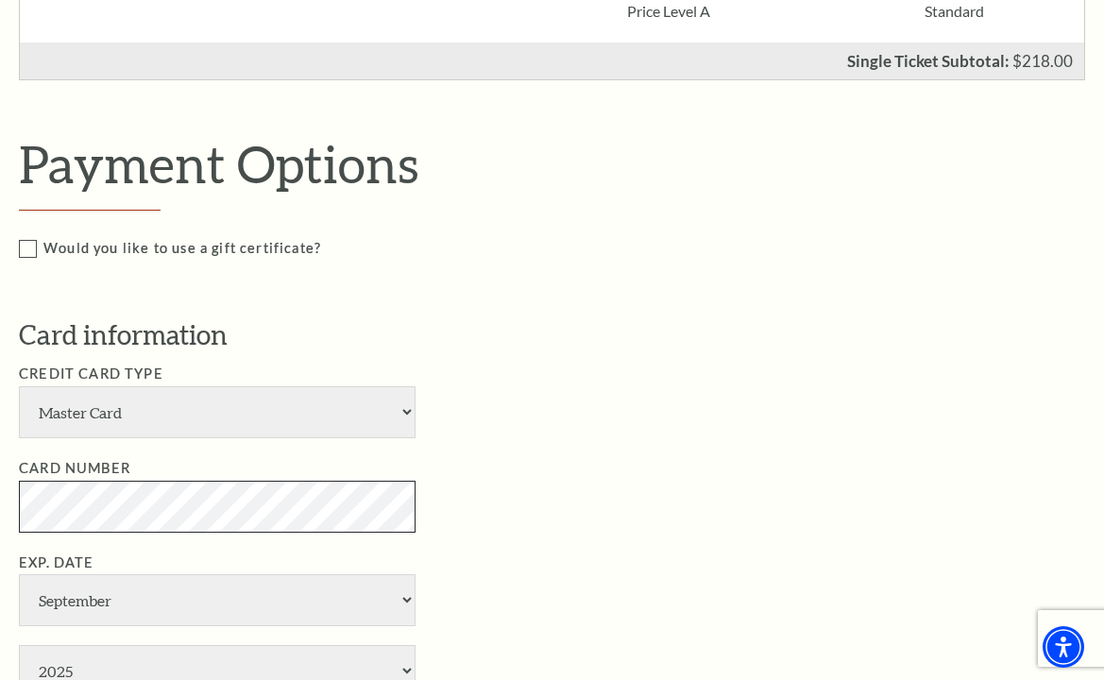
scroll to position [945, 0]
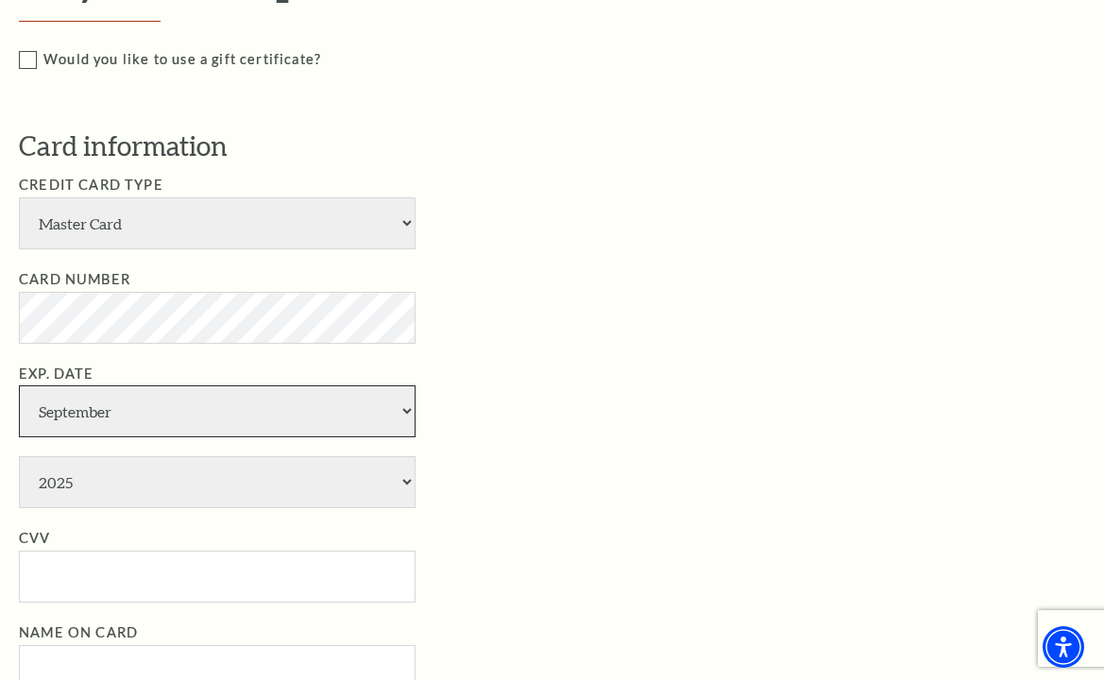
click at [73, 420] on select "January February March April May June July August September October November De…" at bounding box center [217, 411] width 397 height 52
select select "10"
click at [19, 385] on select "January February March April May June July August September October November De…" at bounding box center [217, 411] width 397 height 52
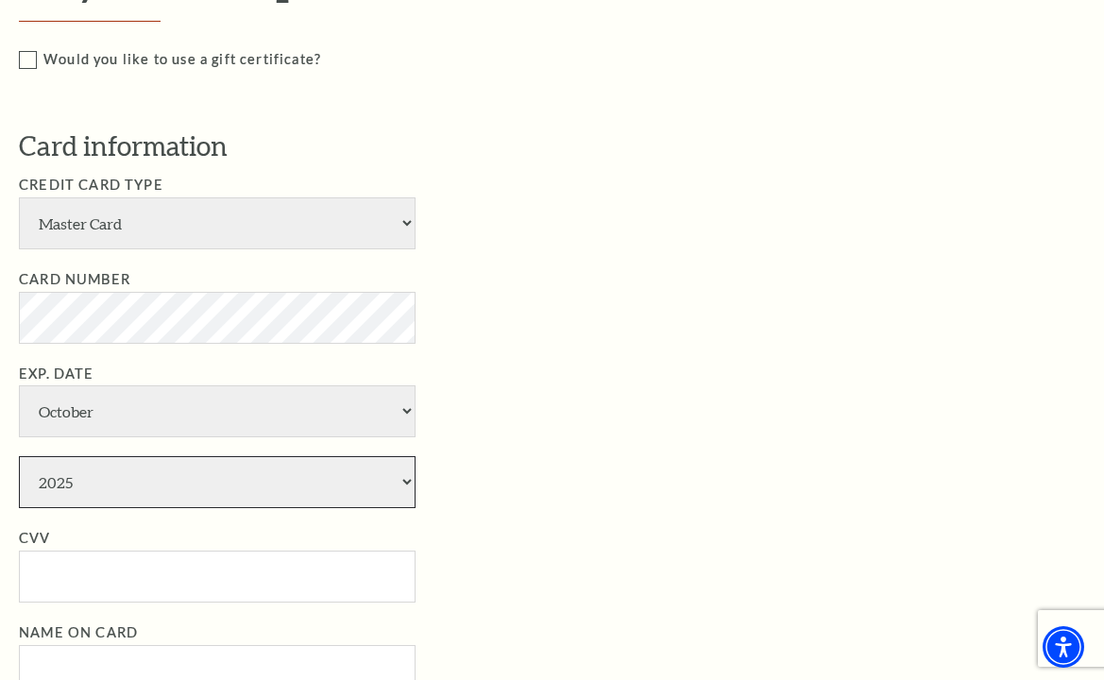
click at [84, 493] on select "2025 2026 2027 2028 2029 2030 2031 2032 2033 2034" at bounding box center [217, 482] width 397 height 52
select select "2028"
click at [19, 456] on select "2025 2026 2027 2028 2029 2030 2031 2032 2033 2034" at bounding box center [217, 482] width 397 height 52
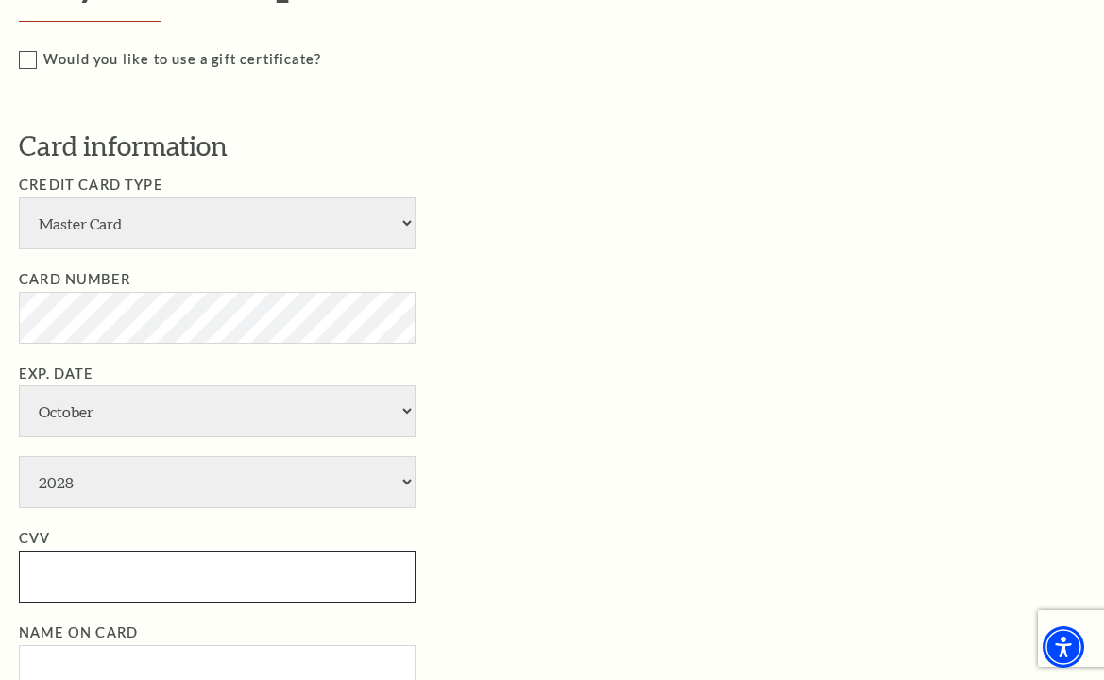
click at [57, 574] on input "CVV" at bounding box center [217, 577] width 397 height 52
type input "105"
click at [477, 441] on li "Exp. Date January February March April May June July August September October N…" at bounding box center [566, 436] width 1094 height 146
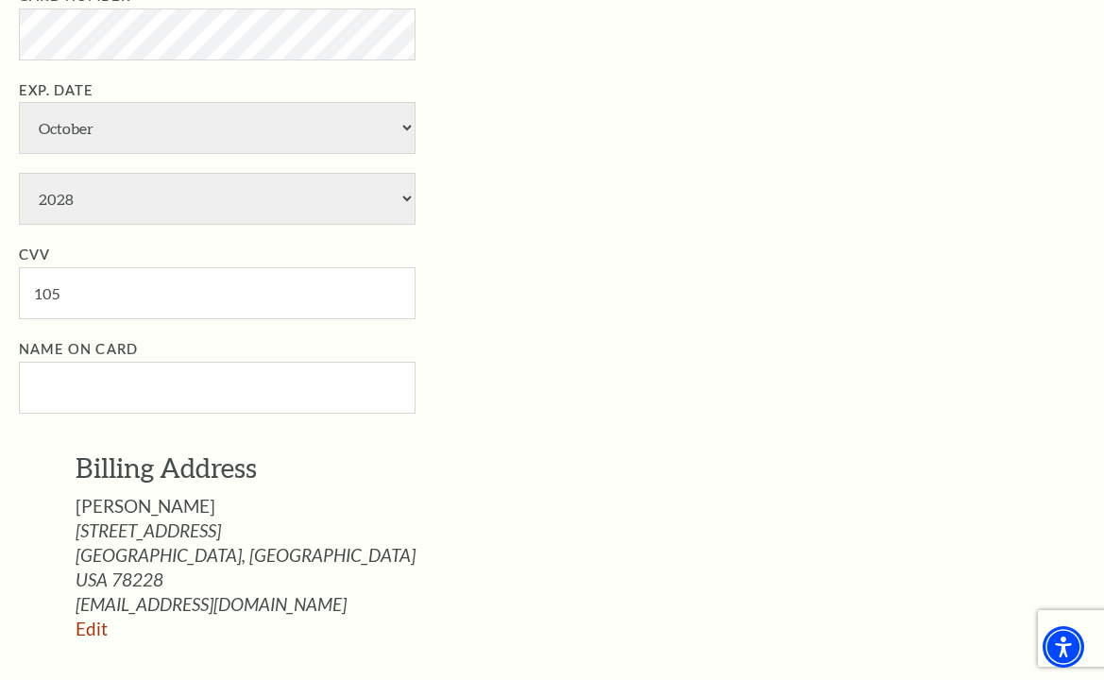
click at [990, 435] on div "Card information Credit Card Type American Express Visa Master Card Discover Ca…" at bounding box center [566, 411] width 1094 height 1135
click at [81, 384] on input "Name on Card" at bounding box center [217, 388] width 397 height 52
paste input "[PERSON_NAME]"
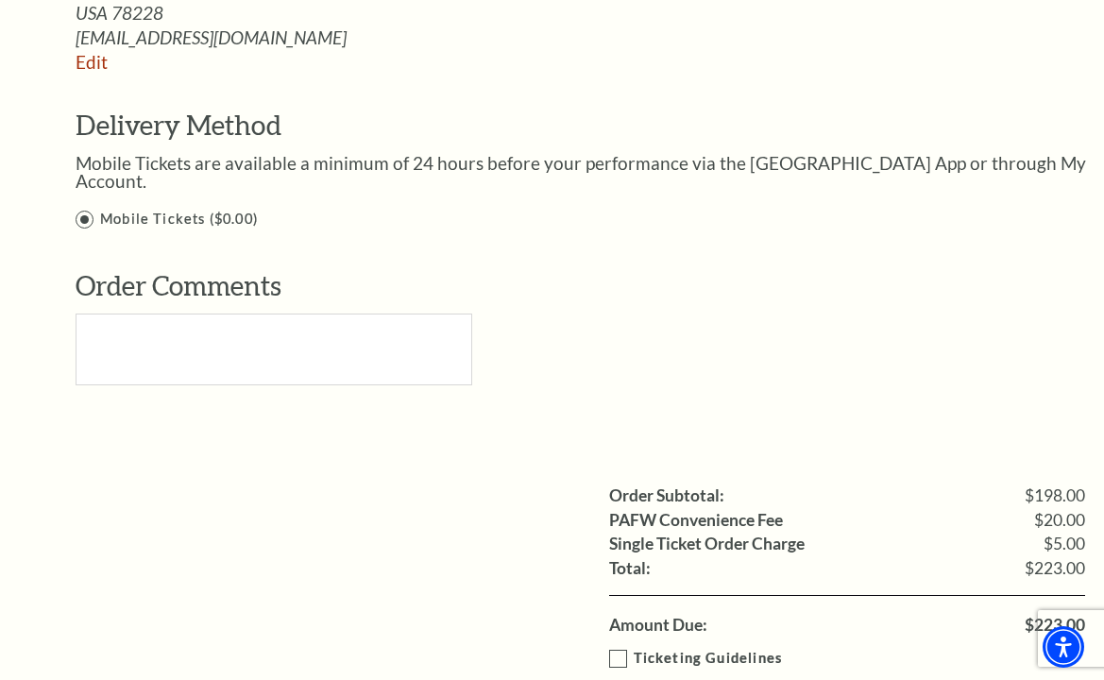
scroll to position [1984, 0]
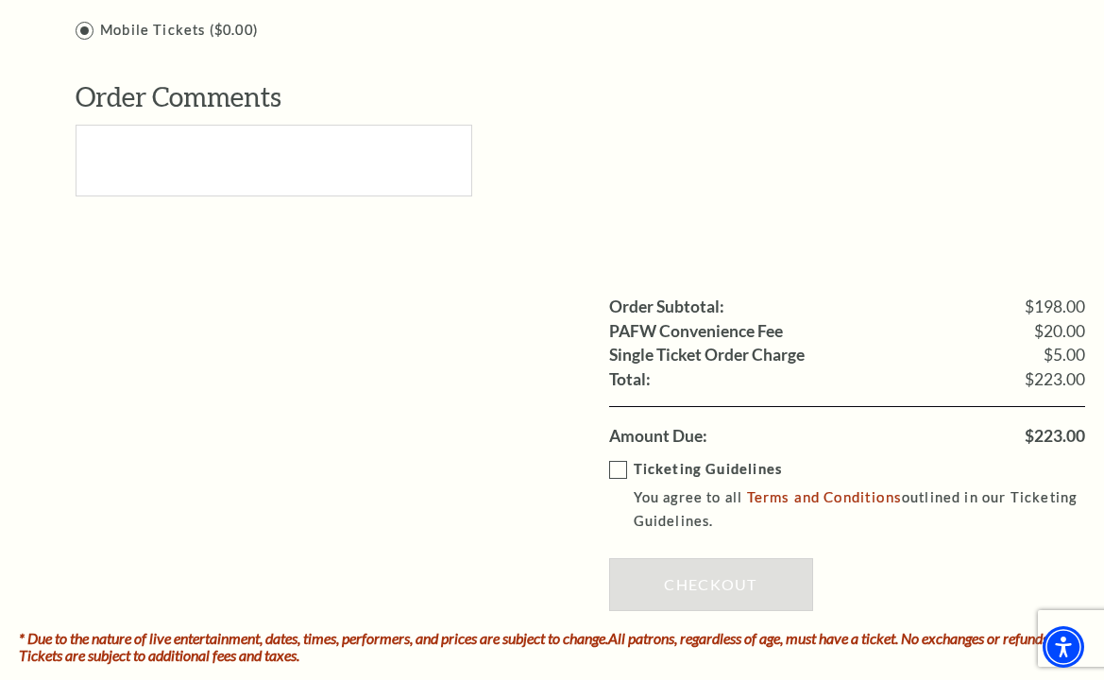
type input "[PERSON_NAME]"
click at [609, 458] on label "Ticketing Guidelines You agree to all Terms and Conditions outlined in our Tick…" at bounding box center [860, 496] width 503 height 76
click at [0, 0] on input "Ticketing Guidelines You agree to all Terms and Conditions outlined in our Tick…" at bounding box center [0, 0] width 0 height 0
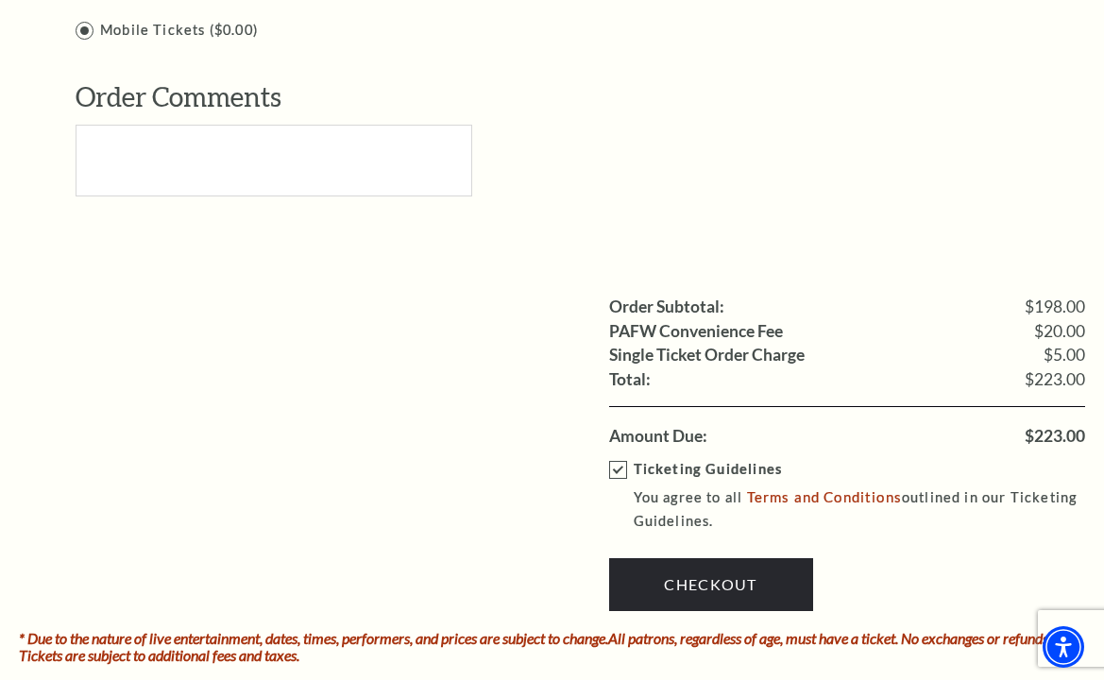
click at [1035, 428] on span "$223.00" at bounding box center [1055, 436] width 60 height 17
copy span "223.00"
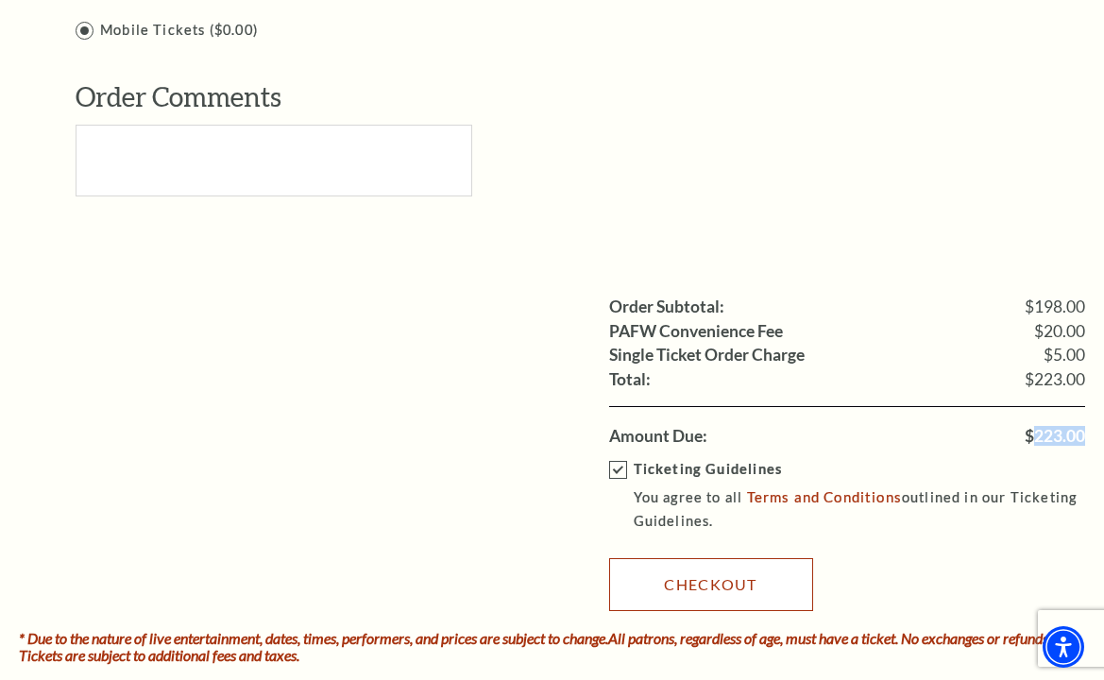
click at [744, 565] on link "Checkout" at bounding box center [711, 584] width 204 height 53
